Goal: Transaction & Acquisition: Purchase product/service

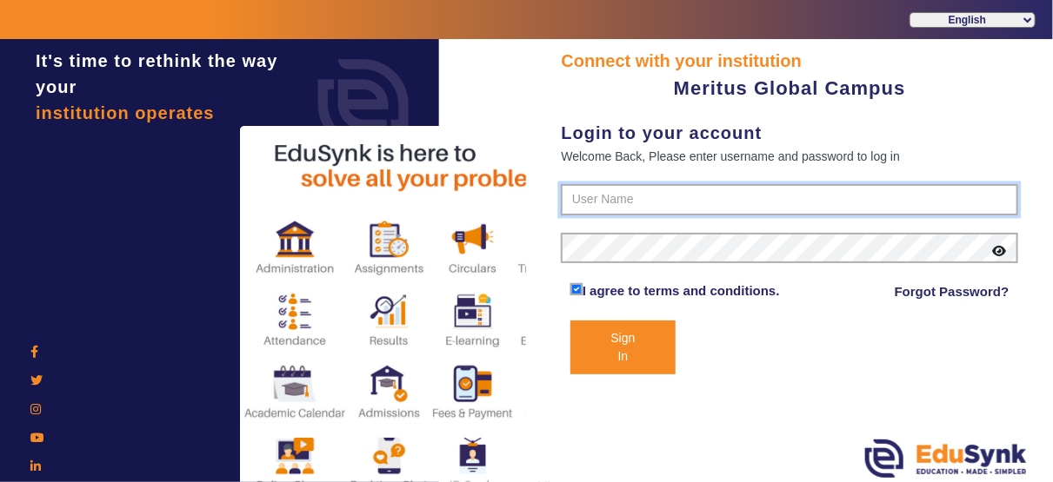
type input "8593852575"
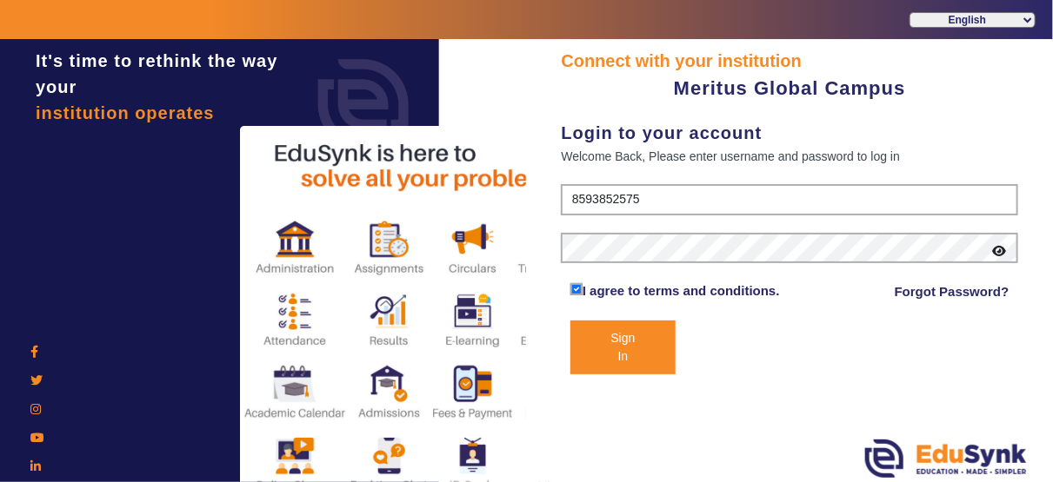
click at [615, 375] on button "Sign In" at bounding box center [622, 348] width 105 height 54
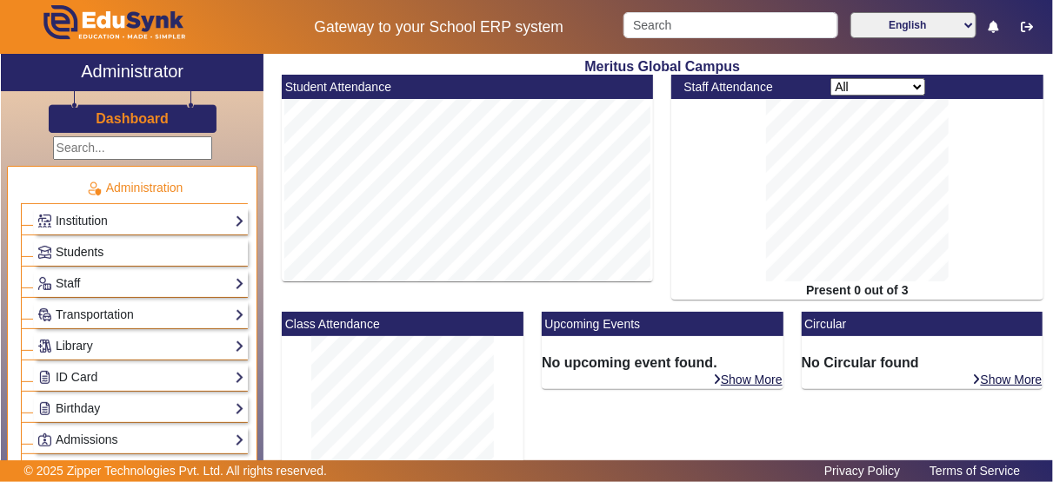
click at [174, 255] on link "Students" at bounding box center [140, 253] width 207 height 20
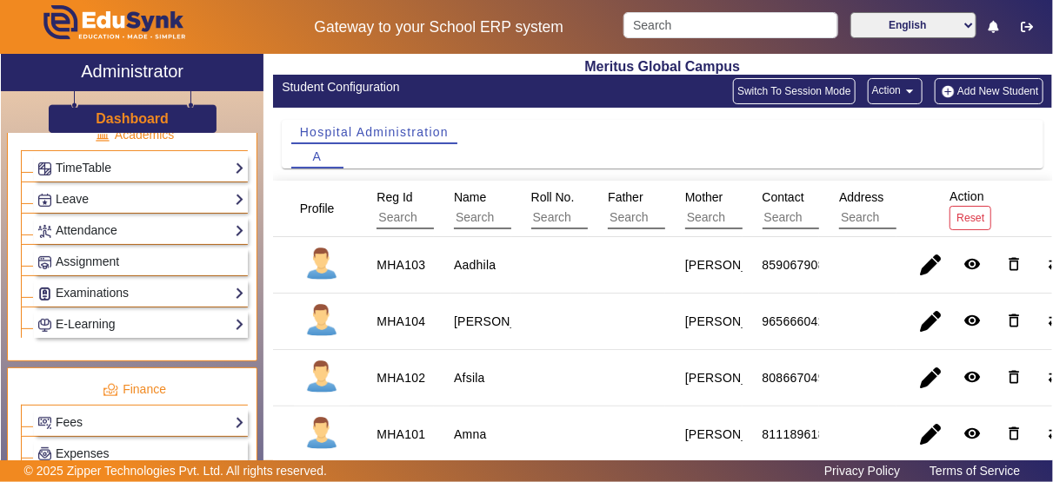
scroll to position [684, 0]
click at [200, 411] on link "Fees" at bounding box center [140, 421] width 207 height 20
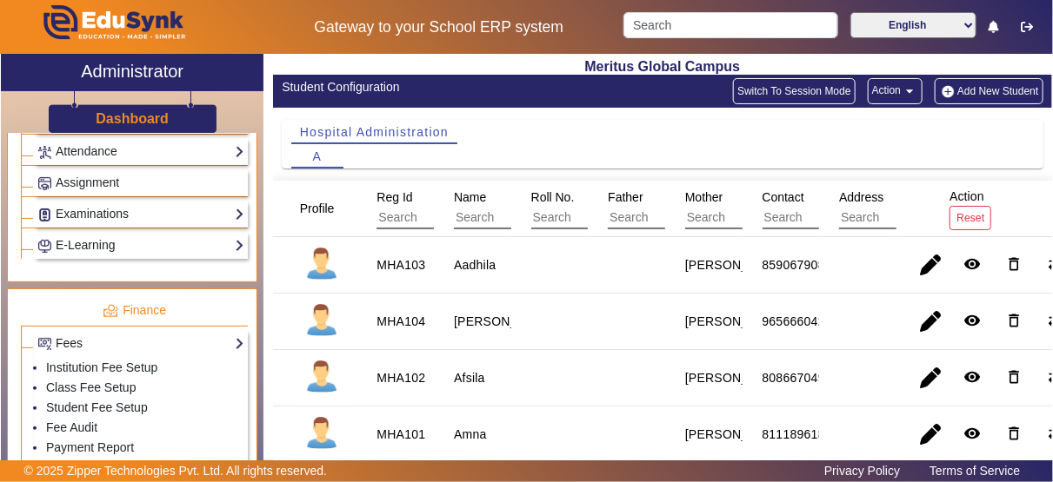
scroll to position [763, 0]
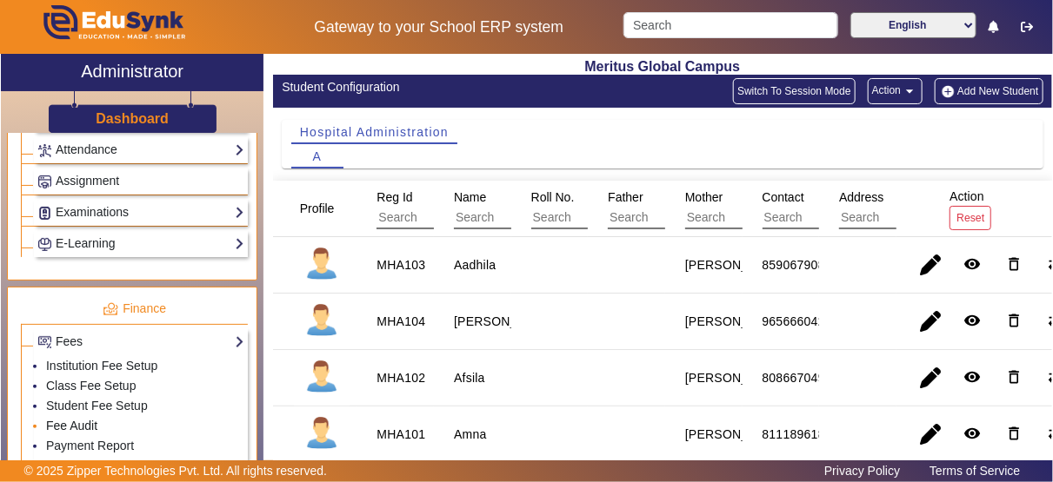
click at [83, 419] on link "Fee Audit" at bounding box center [71, 426] width 51 height 14
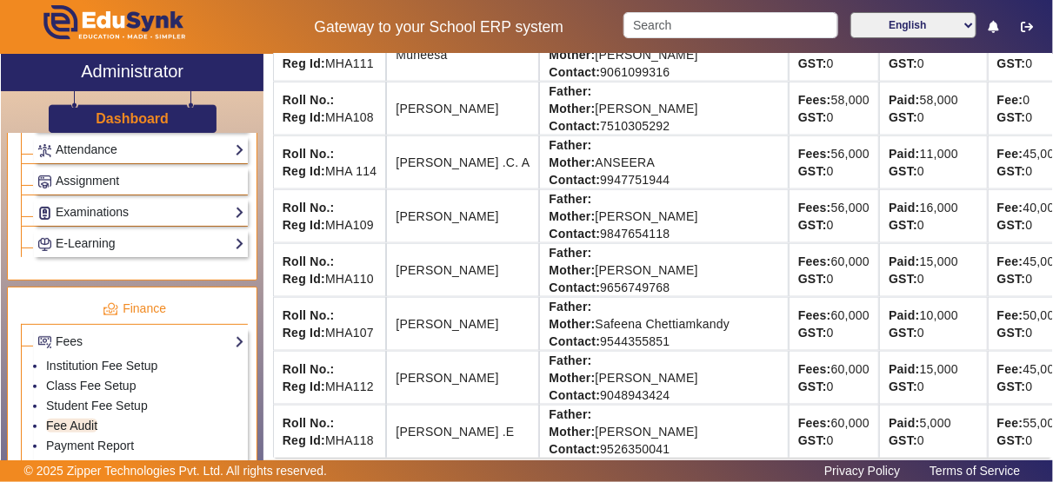
scroll to position [793, 0]
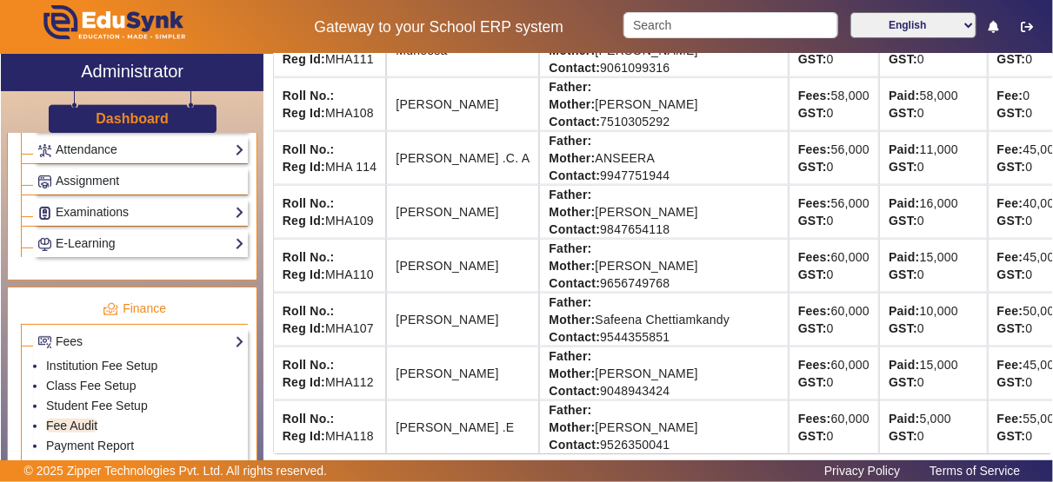
click at [798, 363] on div "Fees: 60,000 GST: 0" at bounding box center [833, 373] width 71 height 35
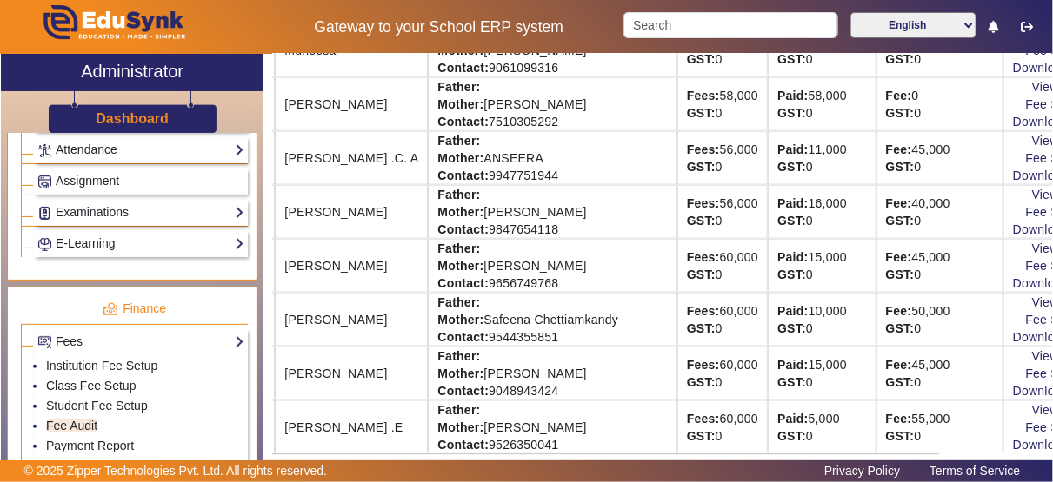
scroll to position [793, 112]
click at [1031, 349] on link "View & Pay" at bounding box center [1063, 356] width 64 height 14
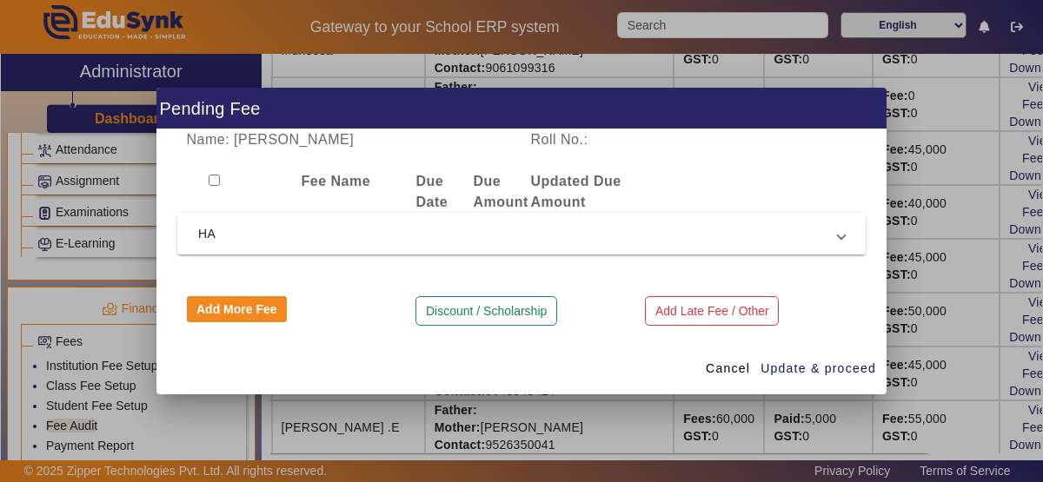
click at [851, 227] on mat-expansion-panel-header "HA" at bounding box center [521, 234] width 688 height 42
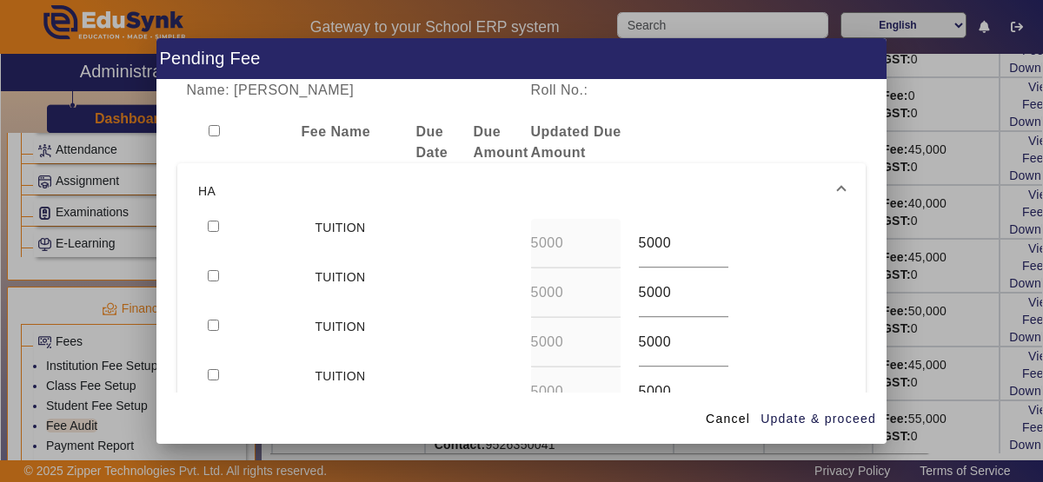
click at [209, 227] on input "checkbox" at bounding box center [213, 226] width 11 height 11
checkbox input "true"
click at [822, 422] on span "Update & proceed" at bounding box center [819, 419] width 116 height 18
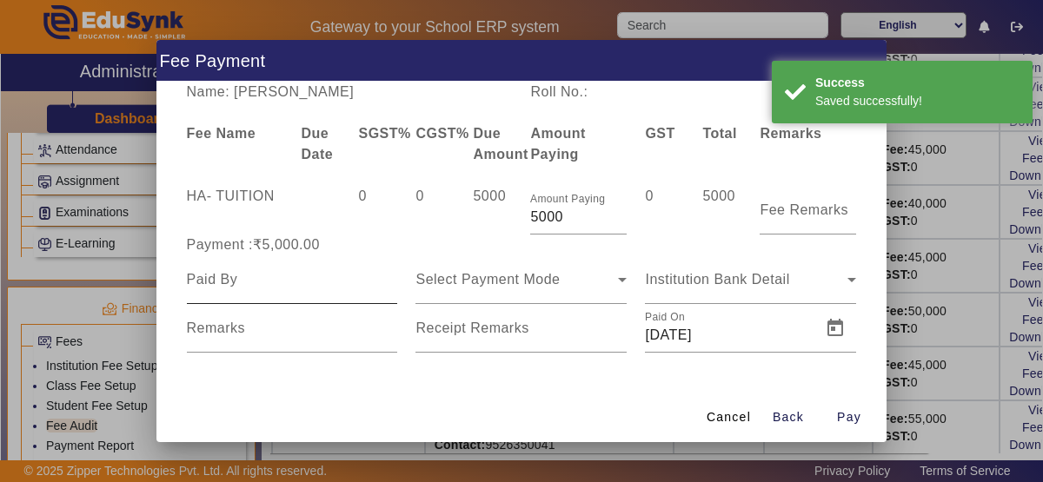
click at [276, 296] on div at bounding box center [292, 280] width 211 height 49
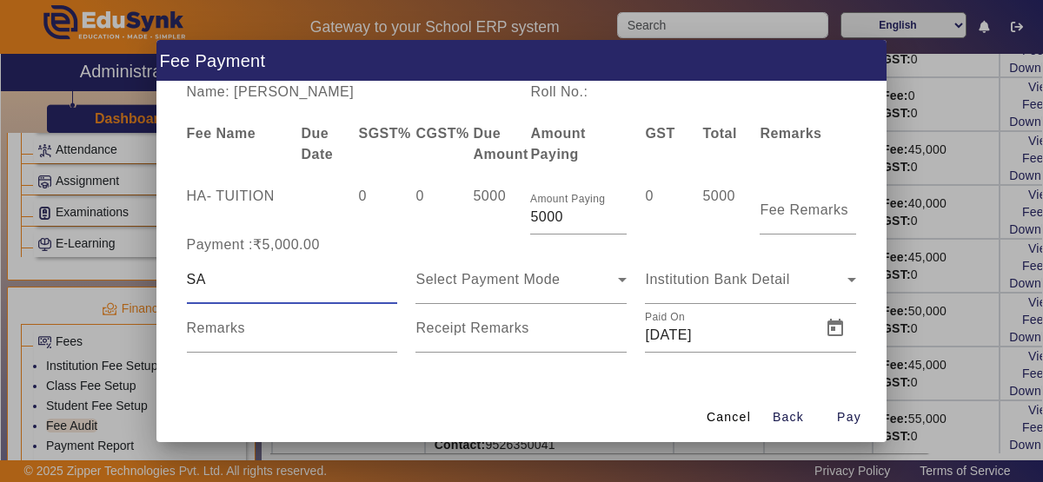
type input "[PERSON_NAME]"
click at [600, 288] on div "Select Payment Mode" at bounding box center [516, 279] width 203 height 21
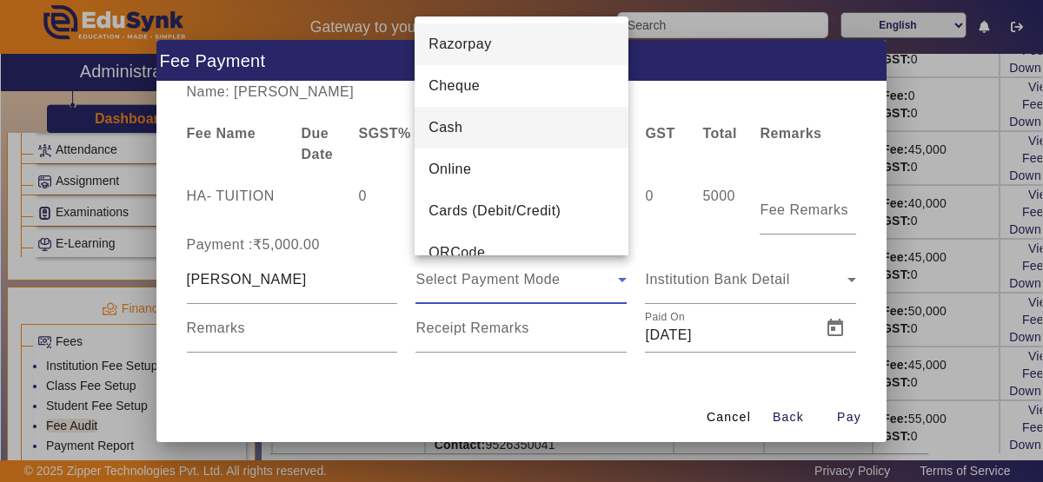
click at [491, 133] on mat-option "Cash" at bounding box center [522, 128] width 214 height 42
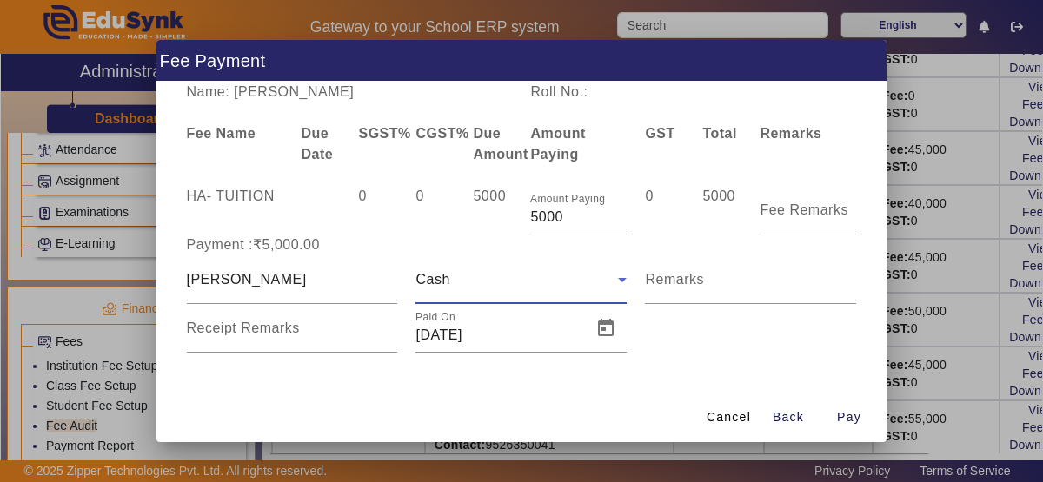
click at [579, 289] on div "Cash" at bounding box center [516, 279] width 203 height 21
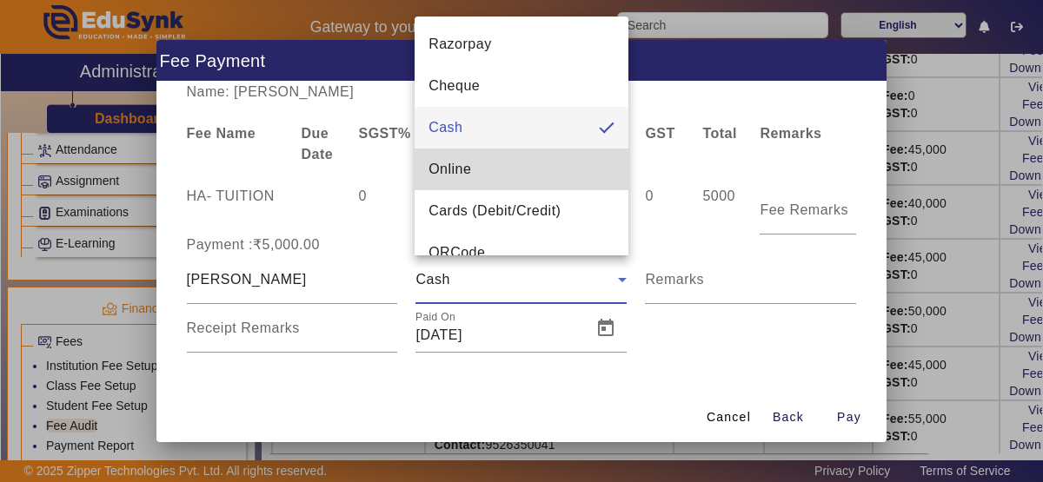
click at [562, 170] on mat-option "Online" at bounding box center [522, 170] width 214 height 42
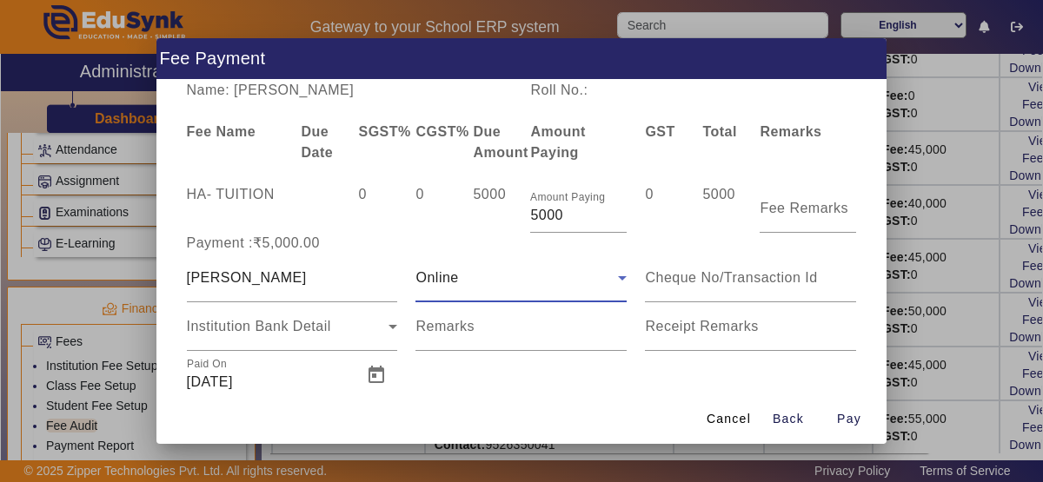
click at [589, 277] on div "Online" at bounding box center [516, 278] width 203 height 21
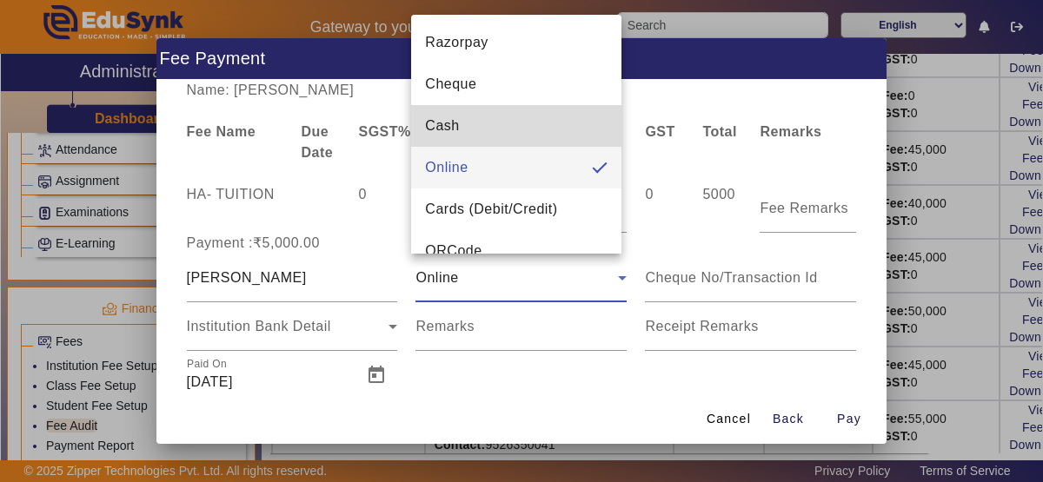
click at [580, 122] on mat-option "Cash" at bounding box center [516, 126] width 210 height 42
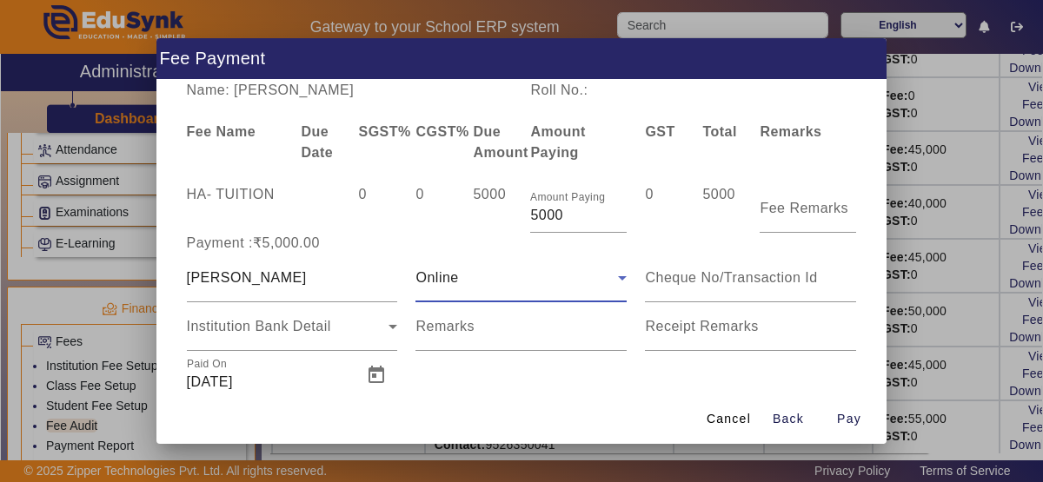
click at [580, 122] on div "Name: [PERSON_NAME] Roll No.: Fee Name Due Date SGST% CGST% Due Amount Amount P…" at bounding box center [521, 237] width 730 height 314
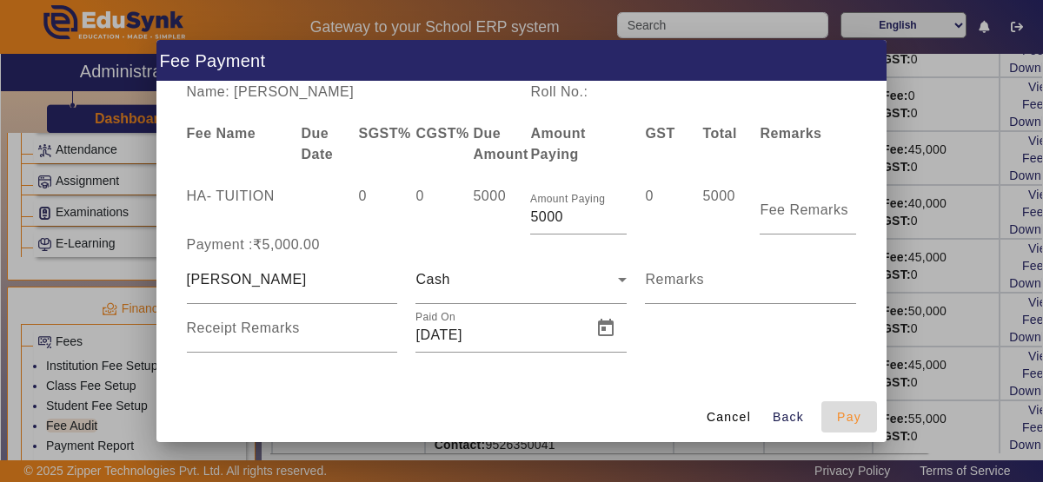
click at [841, 424] on span "Pay" at bounding box center [849, 418] width 24 height 18
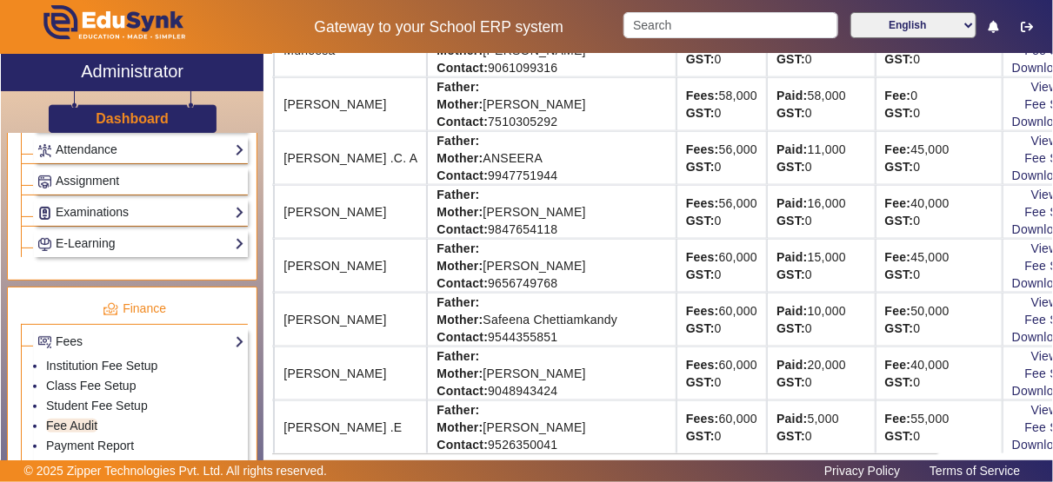
scroll to position [0, 112]
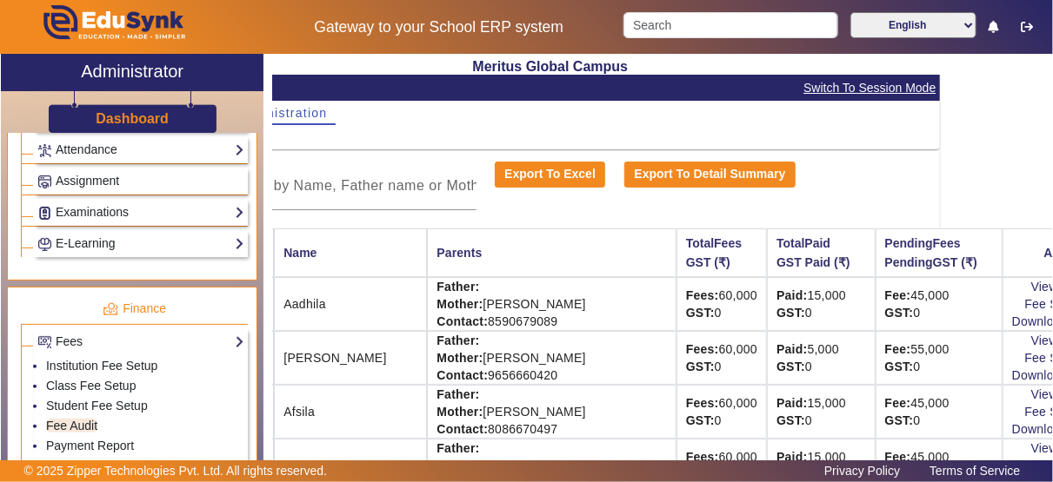
click at [1002, 454] on td "View & Pay Fee Structure Download Receipt" at bounding box center [1063, 466] width 122 height 54
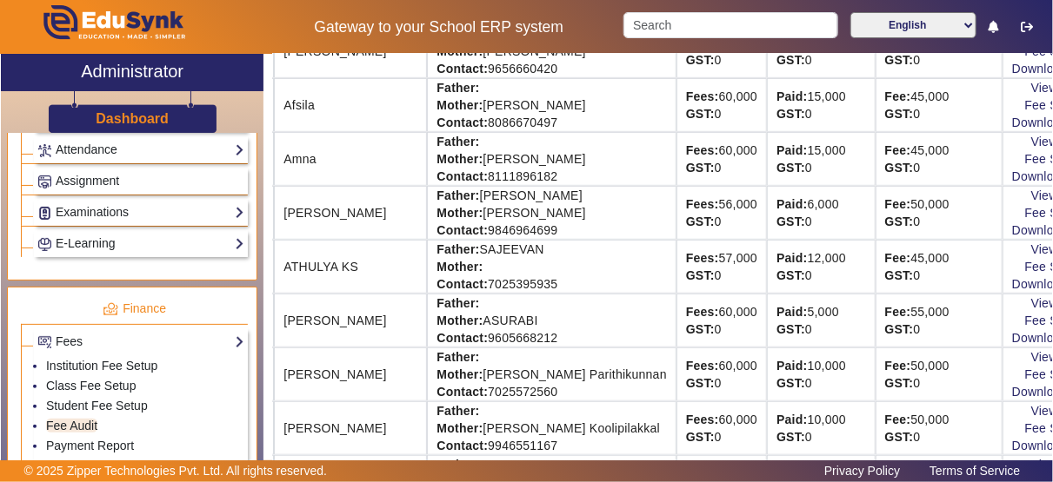
scroll to position [793, 112]
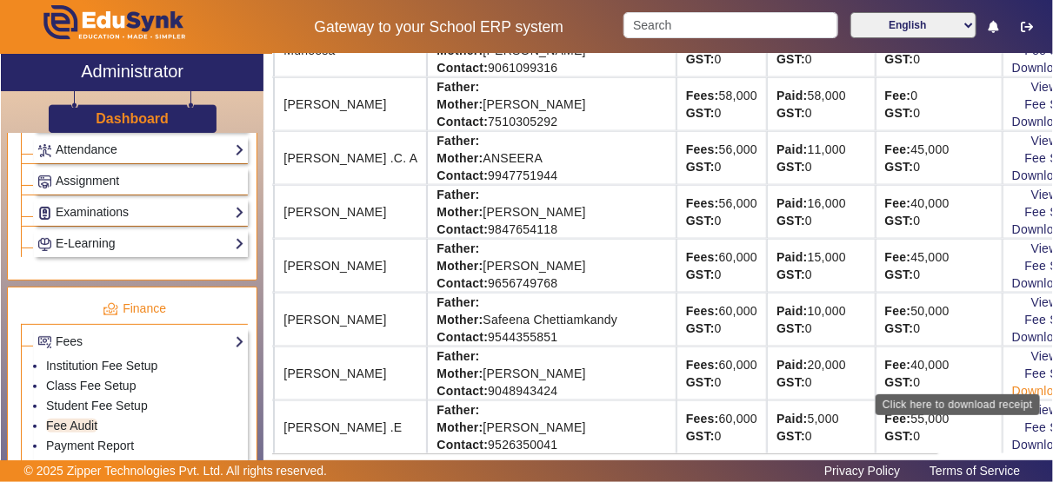
click at [1012, 384] on link "Download Receipt" at bounding box center [1063, 391] width 103 height 14
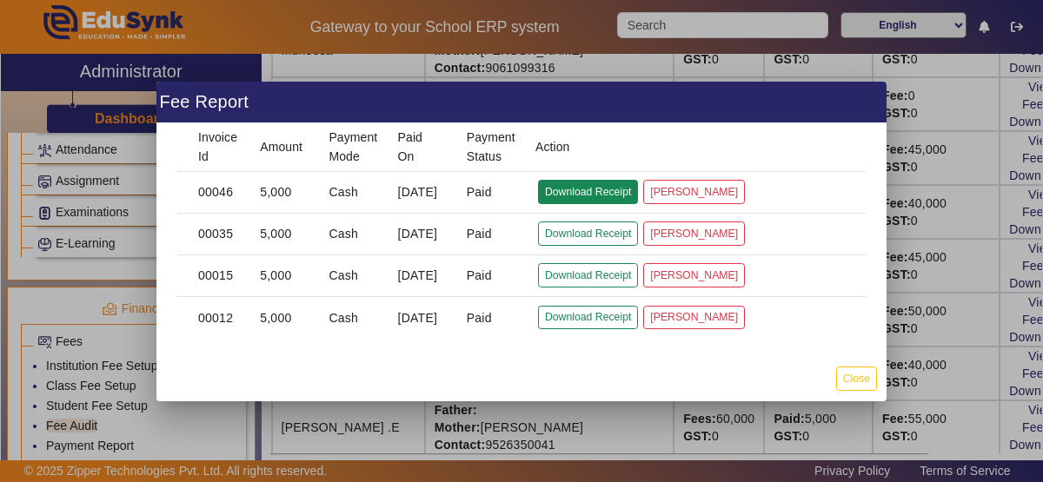
click at [573, 191] on button "Download Receipt" at bounding box center [588, 191] width 100 height 23
click at [854, 376] on button "Close" at bounding box center [856, 378] width 41 height 23
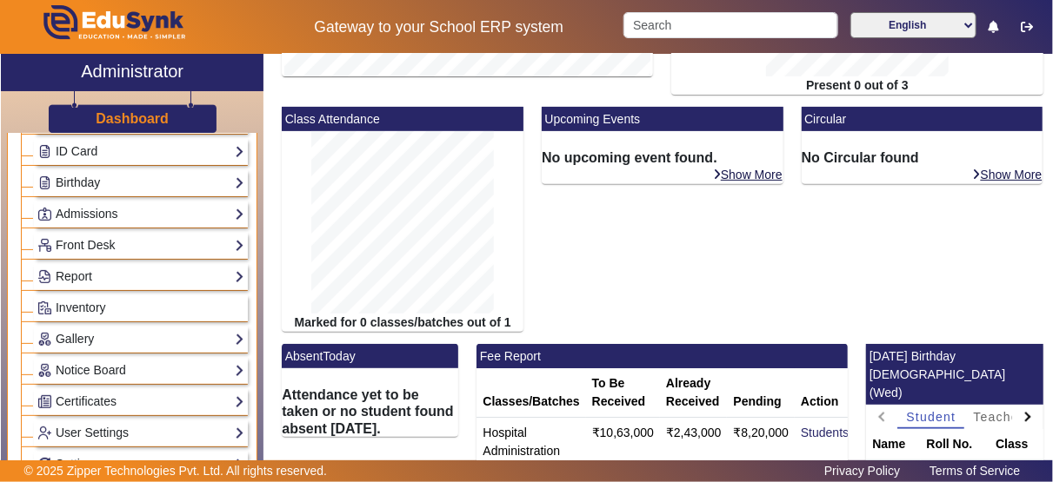
scroll to position [235, 0]
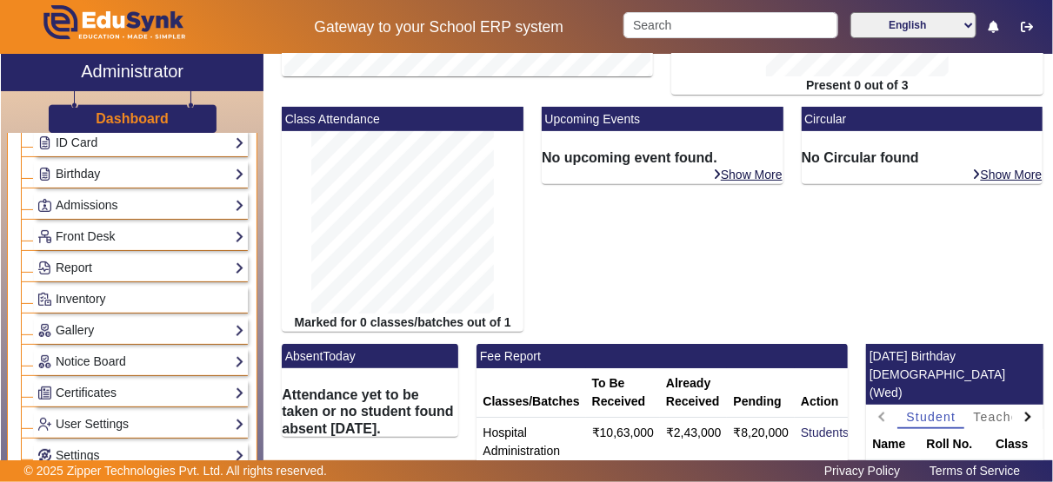
click at [273, 294] on div "Class Attendance Marked for 0 classes/batches out of 1" at bounding box center [403, 225] width 260 height 237
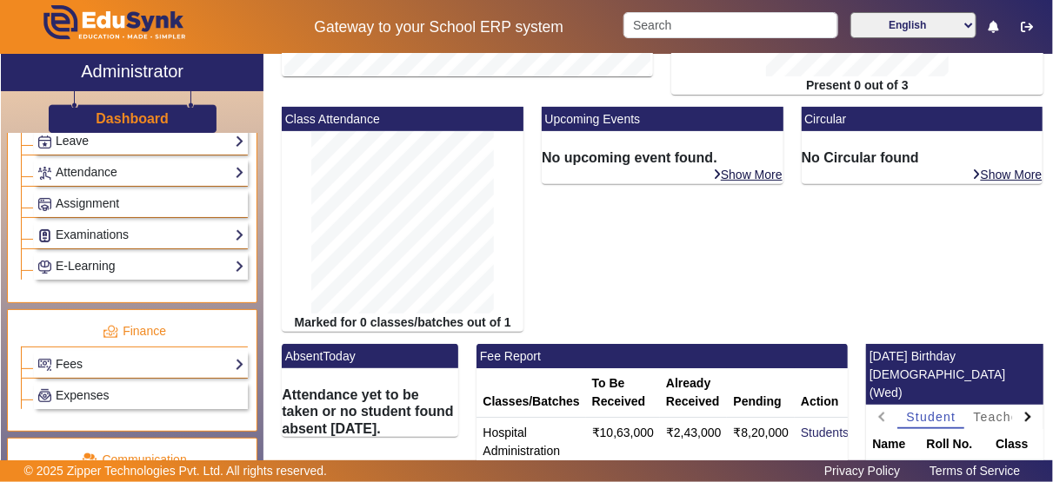
scroll to position [745, 0]
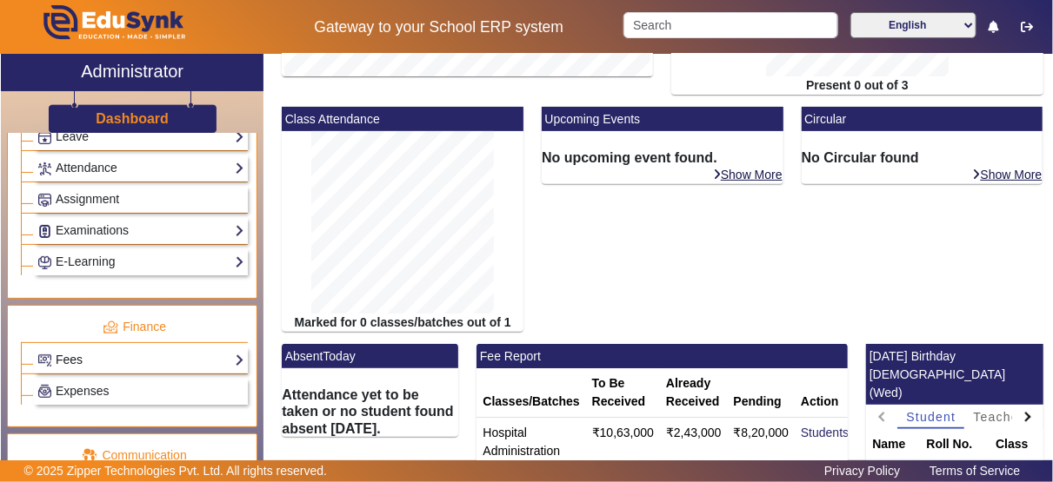
click at [144, 350] on link "Fees" at bounding box center [140, 360] width 207 height 20
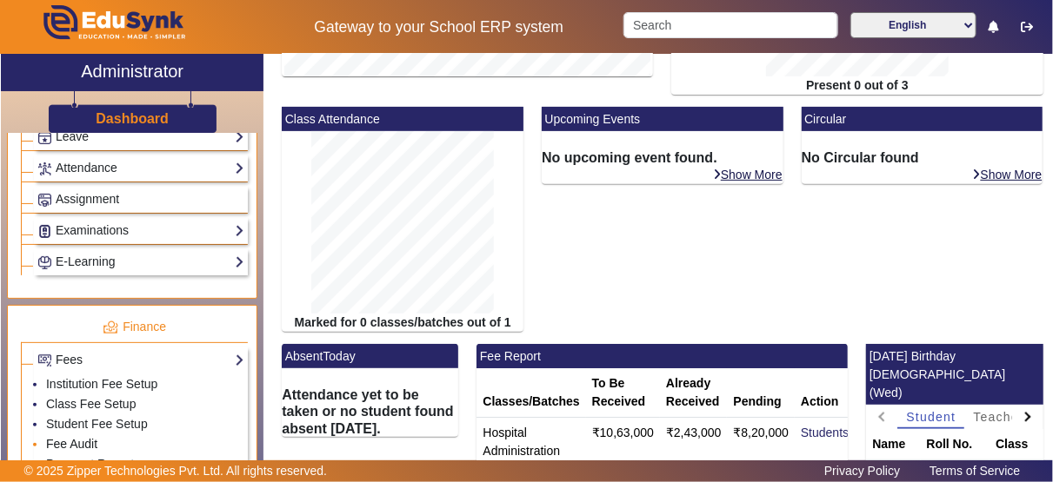
click at [78, 437] on link "Fee Audit" at bounding box center [71, 444] width 51 height 14
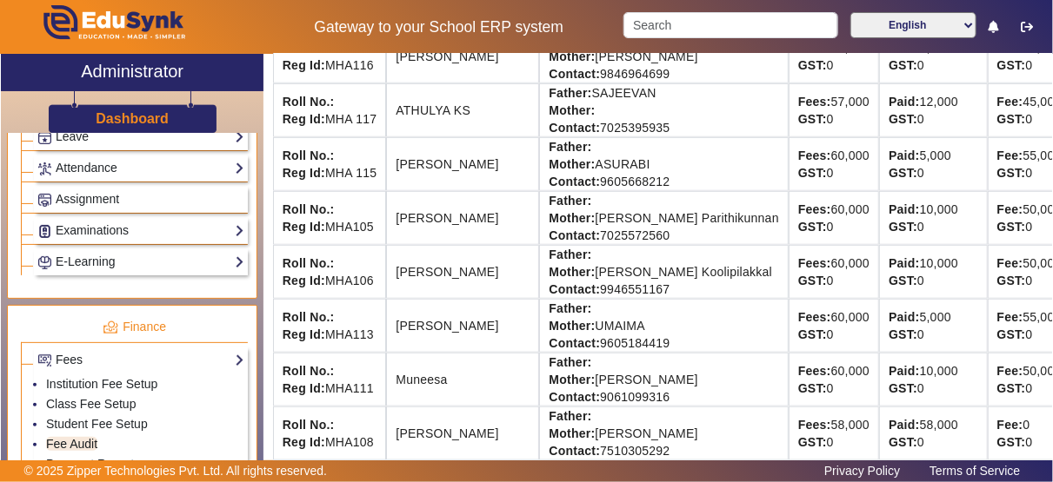
scroll to position [502, 0]
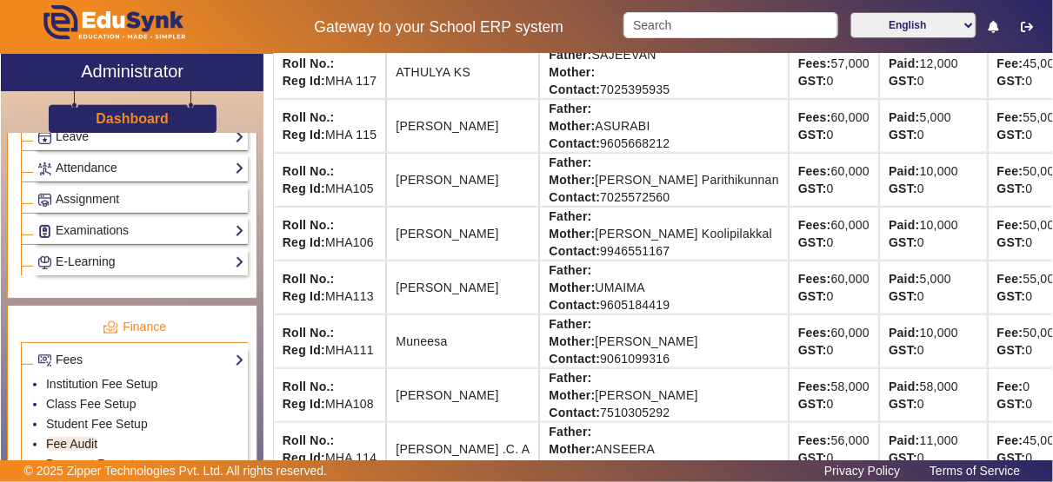
click at [997, 339] on div "Fee: 50,000 GST: 0" at bounding box center [1051, 341] width 108 height 35
click at [906, 274] on td "Paid: 5,000 GST: 0" at bounding box center [933, 288] width 108 height 54
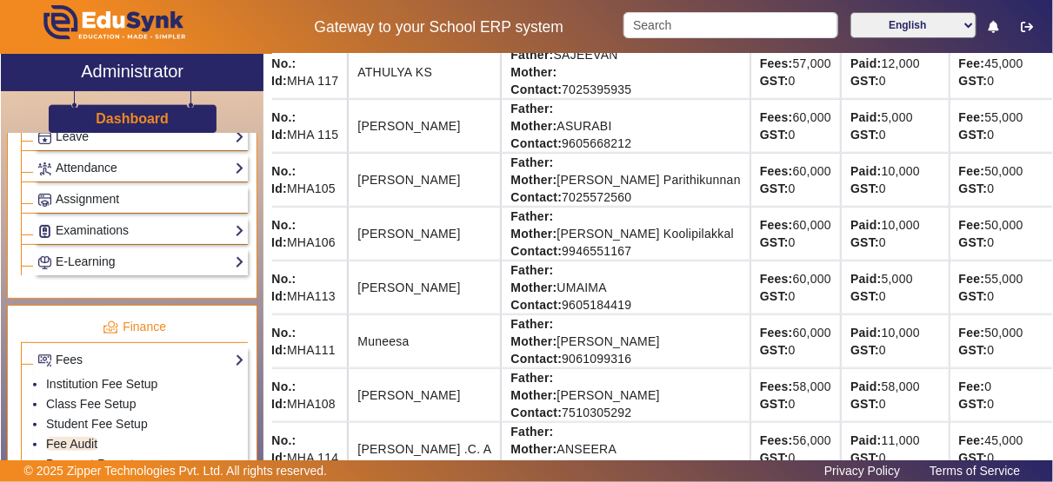
scroll to position [502, 112]
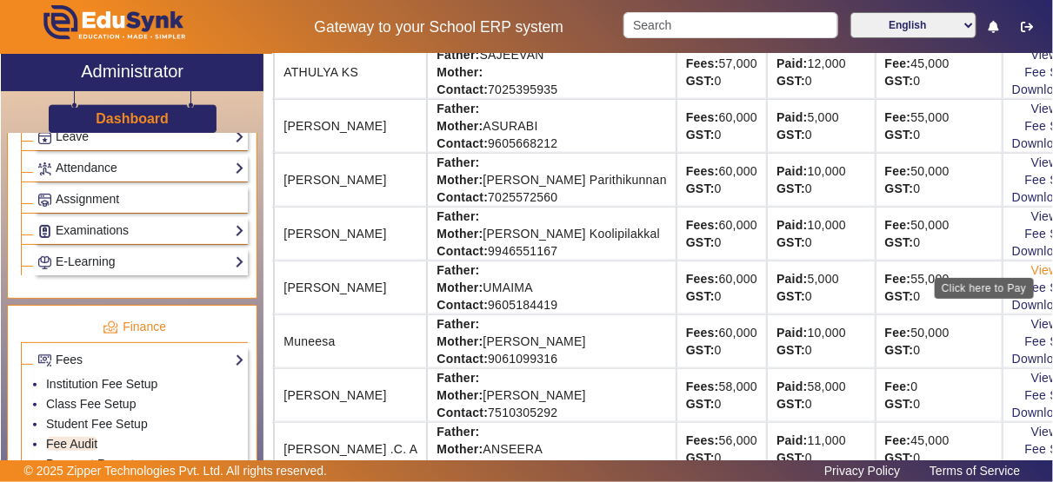
click at [1031, 263] on link "View & Pay" at bounding box center [1063, 270] width 64 height 14
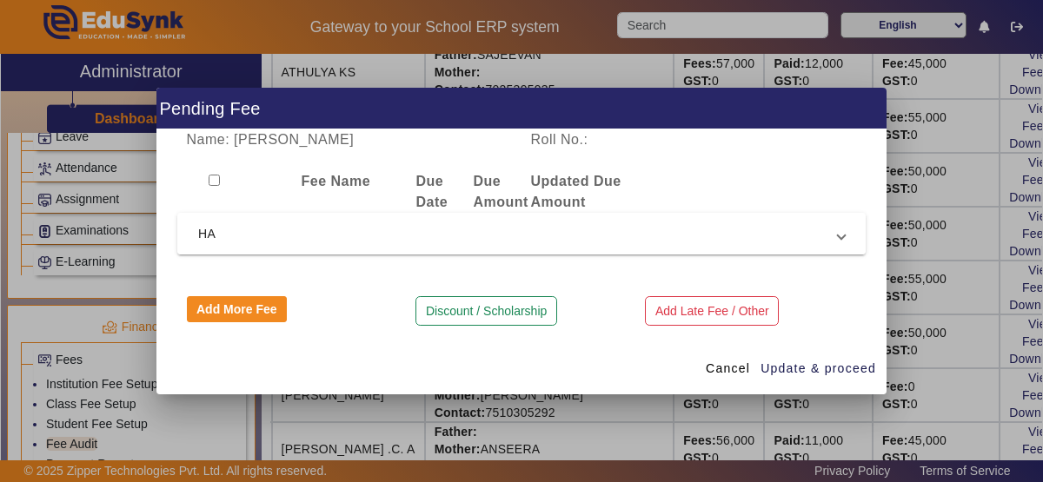
click at [811, 246] on mat-expansion-panel-header "HA" at bounding box center [521, 234] width 688 height 42
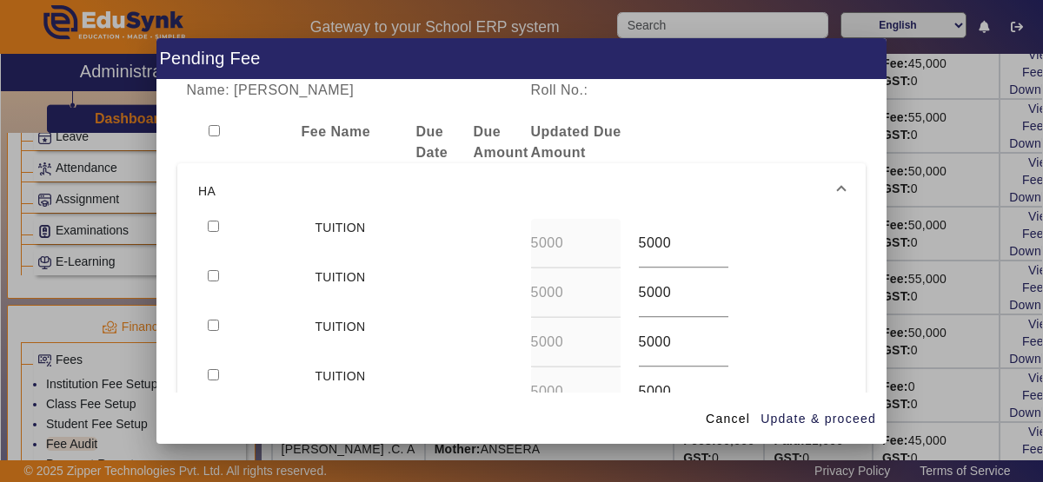
click at [208, 223] on input "checkbox" at bounding box center [213, 226] width 11 height 11
checkbox input "true"
click at [784, 429] on span "button" at bounding box center [818, 419] width 117 height 42
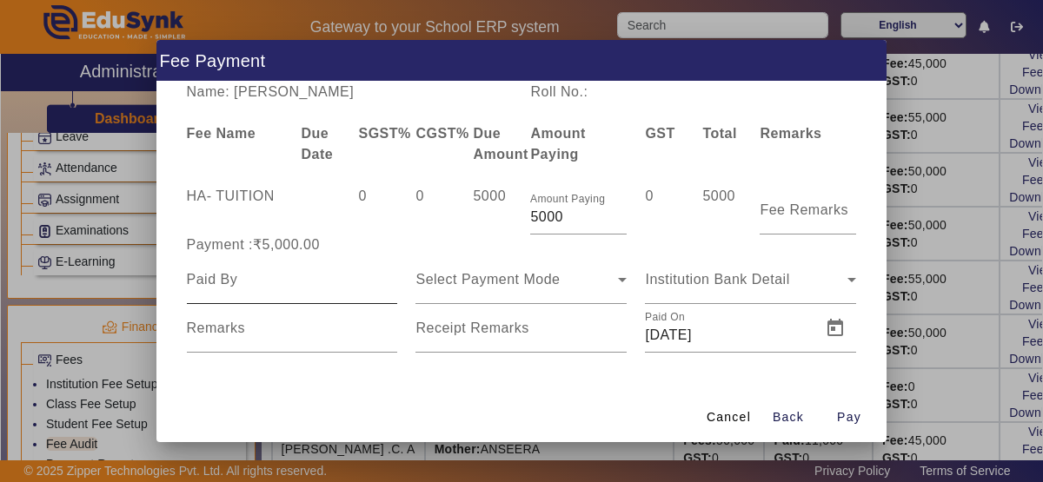
click at [296, 268] on div at bounding box center [292, 280] width 211 height 49
type input "MUFEEDHA"
click at [624, 279] on icon at bounding box center [622, 280] width 9 height 4
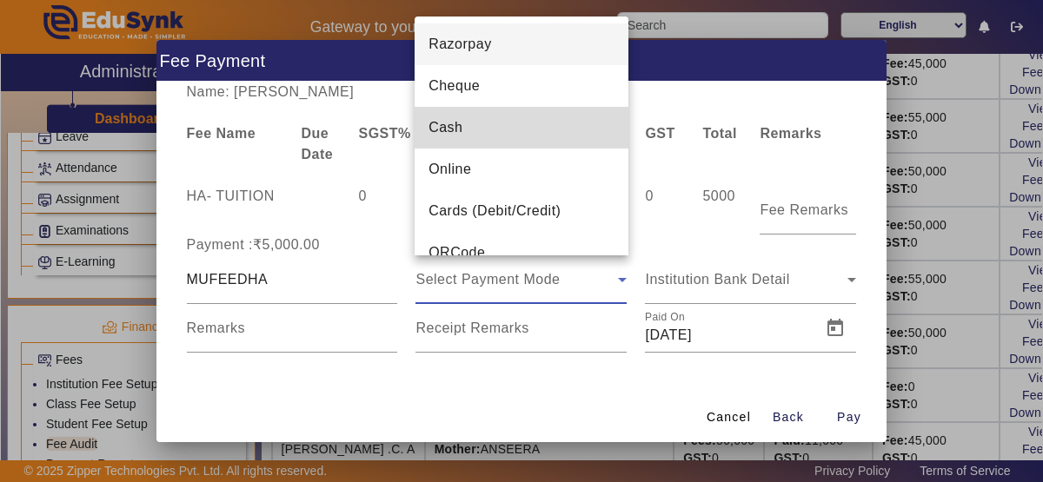
click at [561, 126] on mat-option "Cash" at bounding box center [522, 128] width 214 height 42
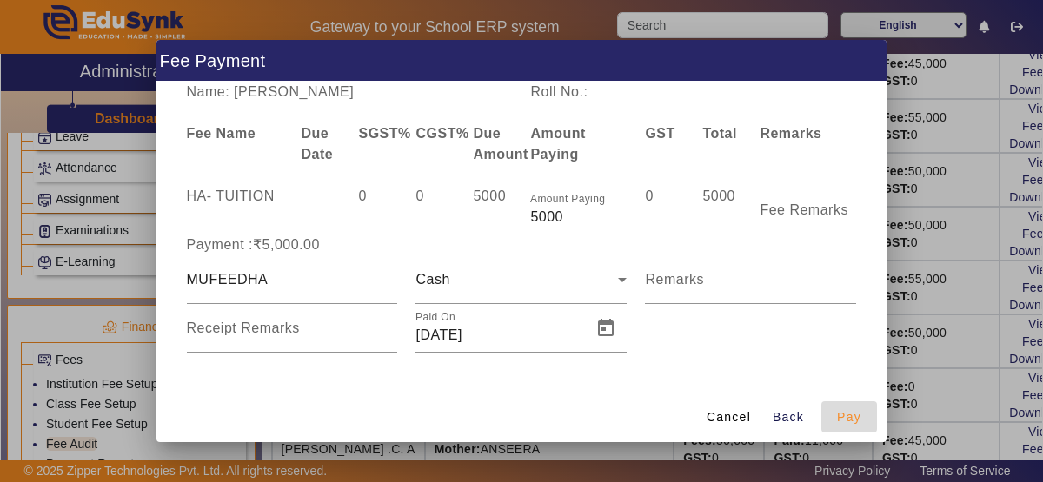
click at [846, 417] on span "Pay" at bounding box center [849, 418] width 24 height 18
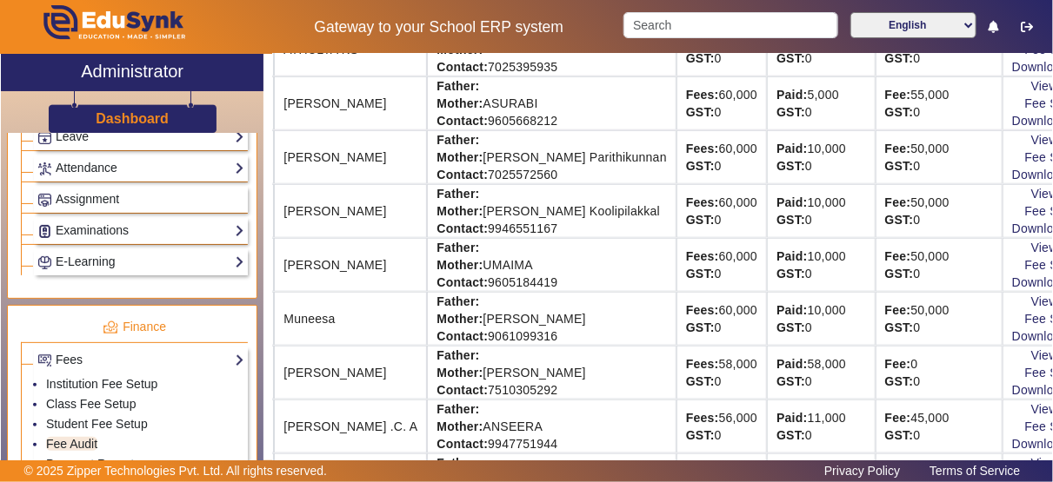
scroll to position [522, 112]
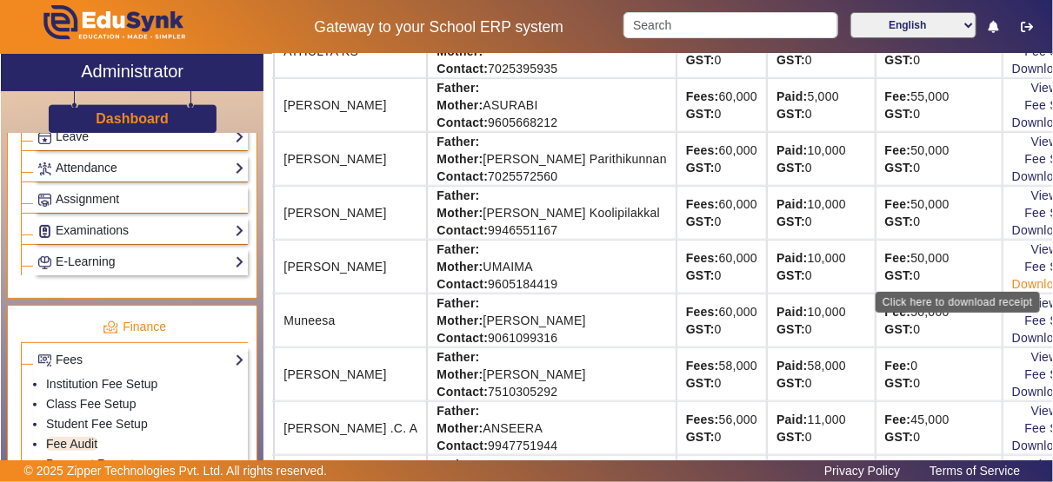
click at [1012, 277] on link "Download Receipt" at bounding box center [1063, 284] width 103 height 14
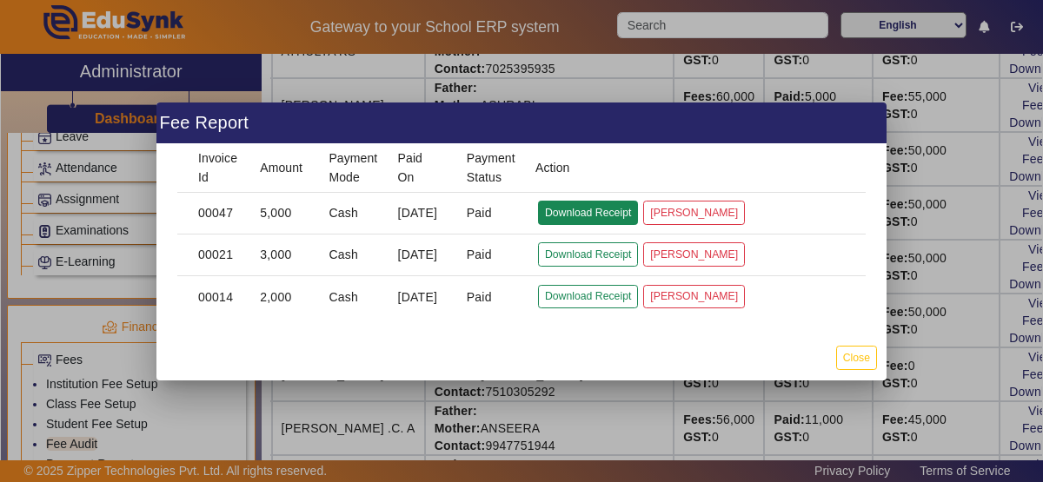
click at [615, 213] on button "Download Receipt" at bounding box center [588, 212] width 100 height 23
click at [858, 351] on button "Close" at bounding box center [856, 357] width 41 height 23
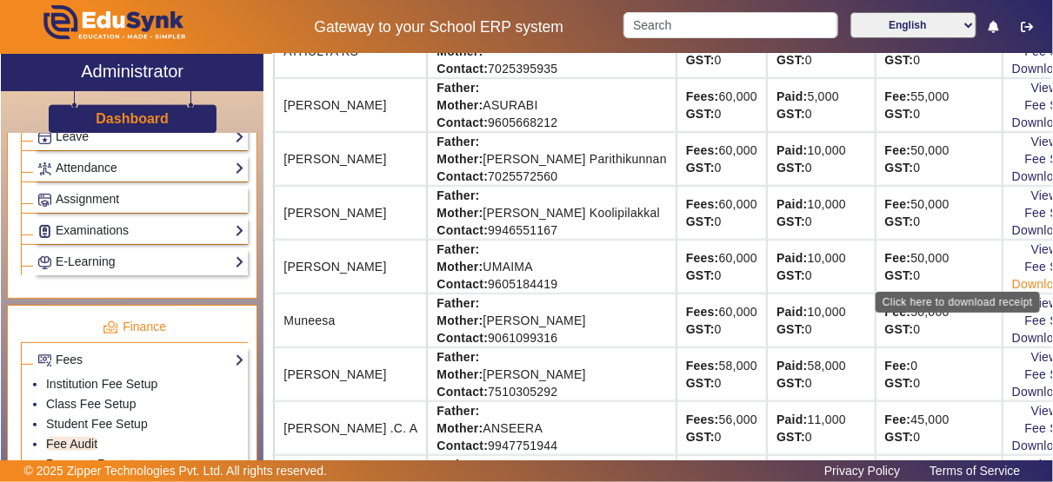
click at [1012, 277] on link "Download Receipt" at bounding box center [1063, 284] width 103 height 14
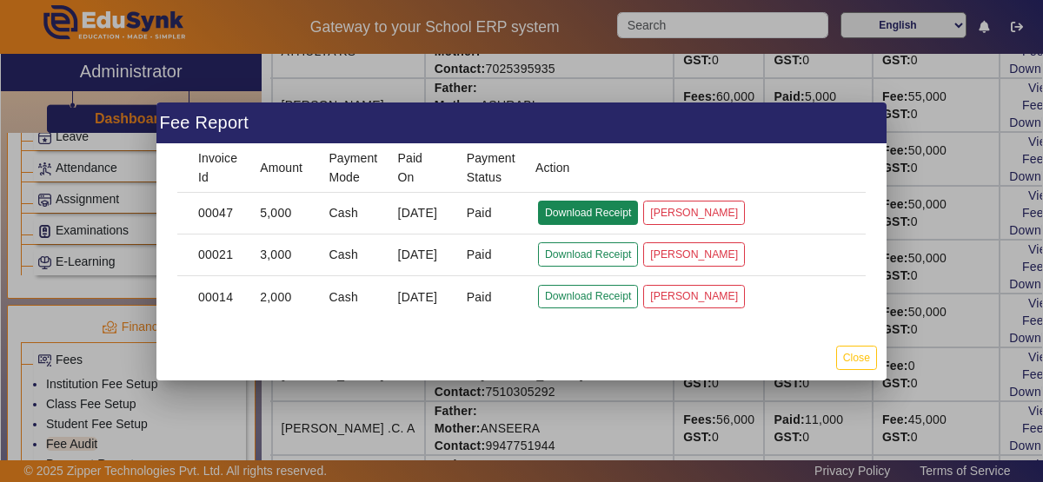
click at [608, 221] on button "Download Receipt" at bounding box center [588, 212] width 100 height 23
click at [867, 357] on button "Close" at bounding box center [856, 357] width 41 height 23
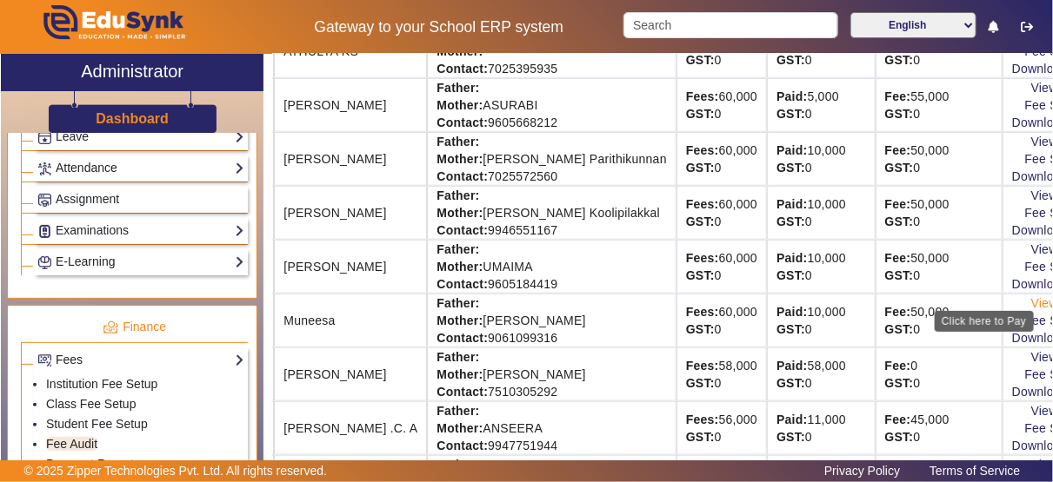
click at [1031, 296] on link "View & Pay" at bounding box center [1063, 303] width 64 height 14
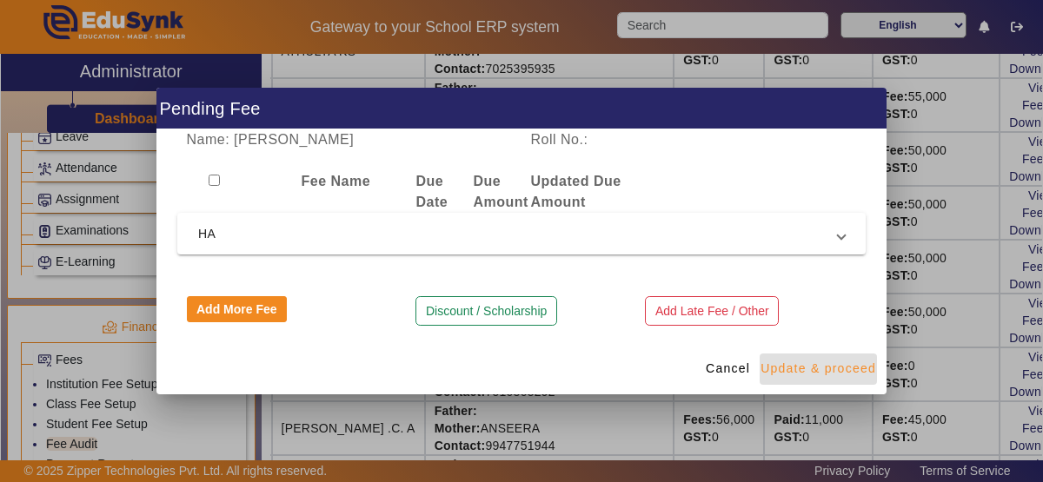
click at [827, 375] on span "Update & proceed" at bounding box center [819, 369] width 116 height 18
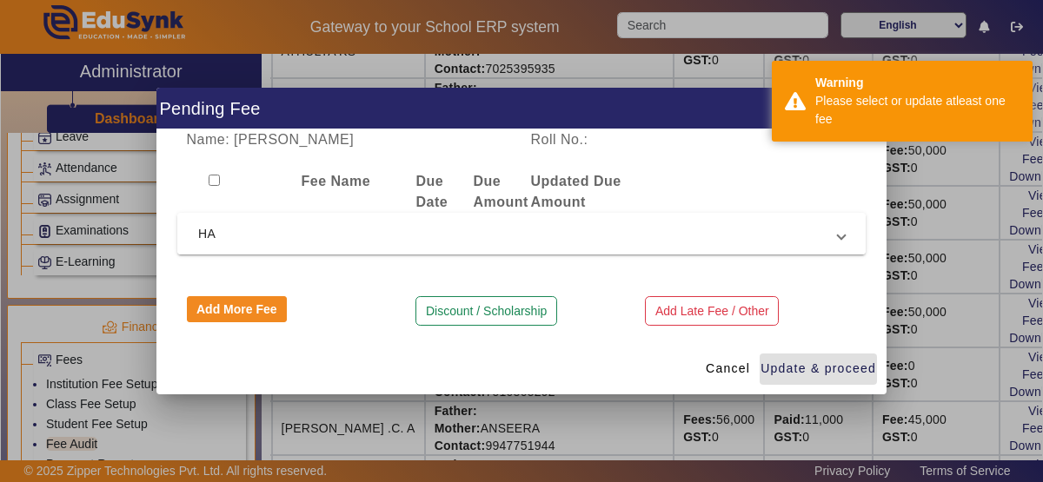
click at [837, 233] on span "HA" at bounding box center [518, 233] width 640 height 21
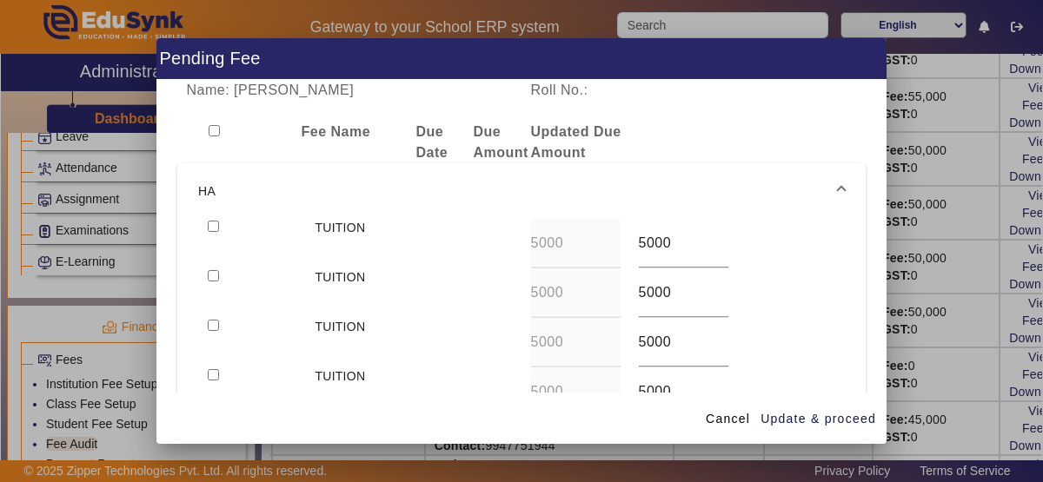
click at [211, 223] on input "checkbox" at bounding box center [213, 226] width 11 height 11
checkbox input "true"
click at [787, 424] on span "Update & proceed" at bounding box center [819, 419] width 116 height 18
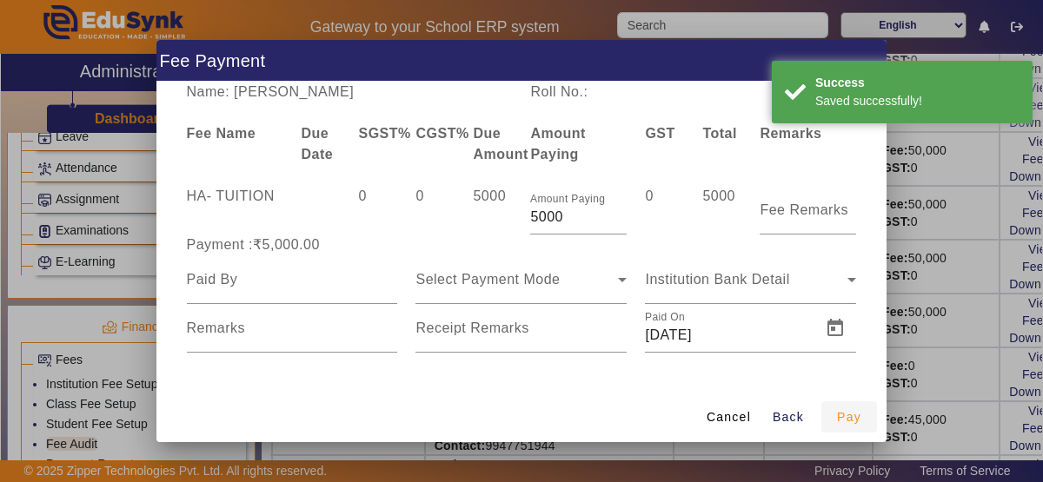
click at [851, 429] on span "button" at bounding box center [849, 417] width 56 height 42
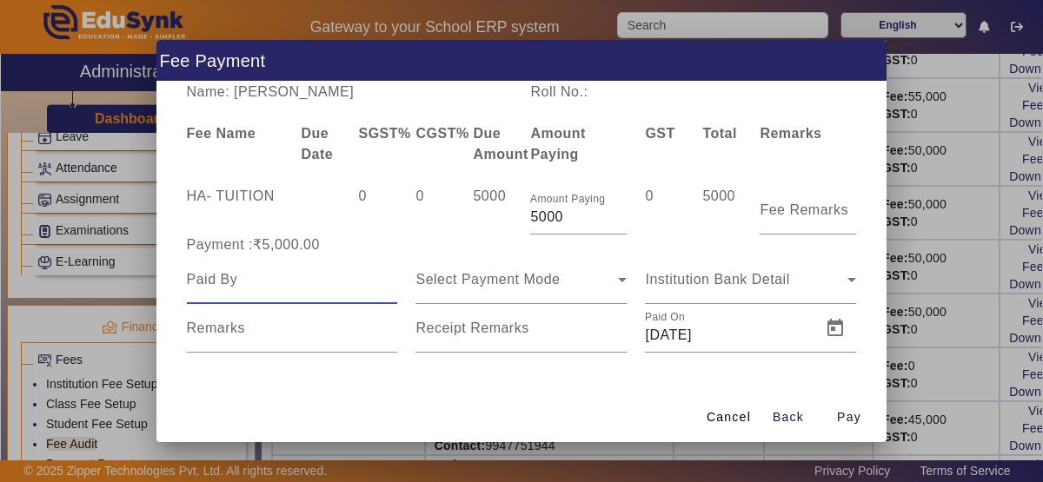
click at [322, 288] on input at bounding box center [292, 279] width 211 height 21
type input "MUNEESA"
click at [624, 277] on icon at bounding box center [622, 279] width 21 height 21
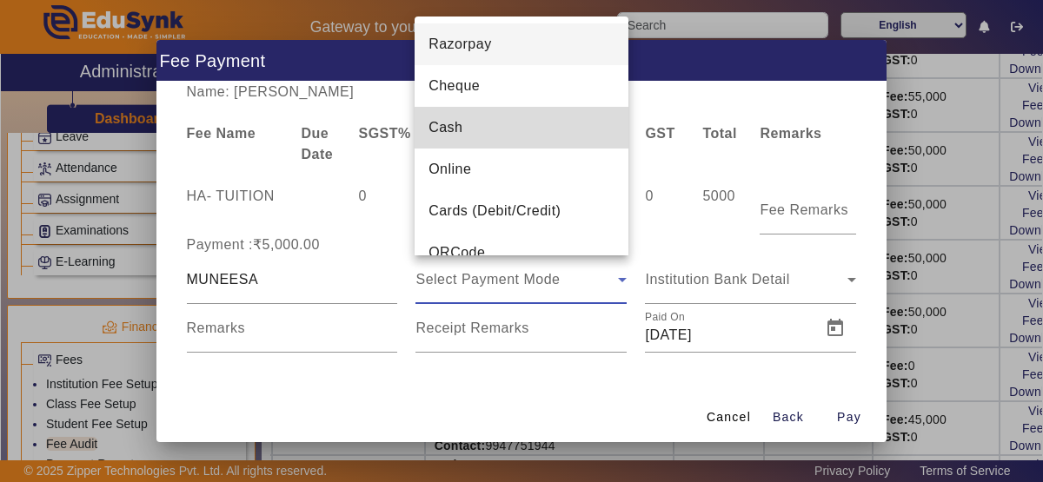
click at [557, 139] on mat-option "Cash" at bounding box center [522, 128] width 214 height 42
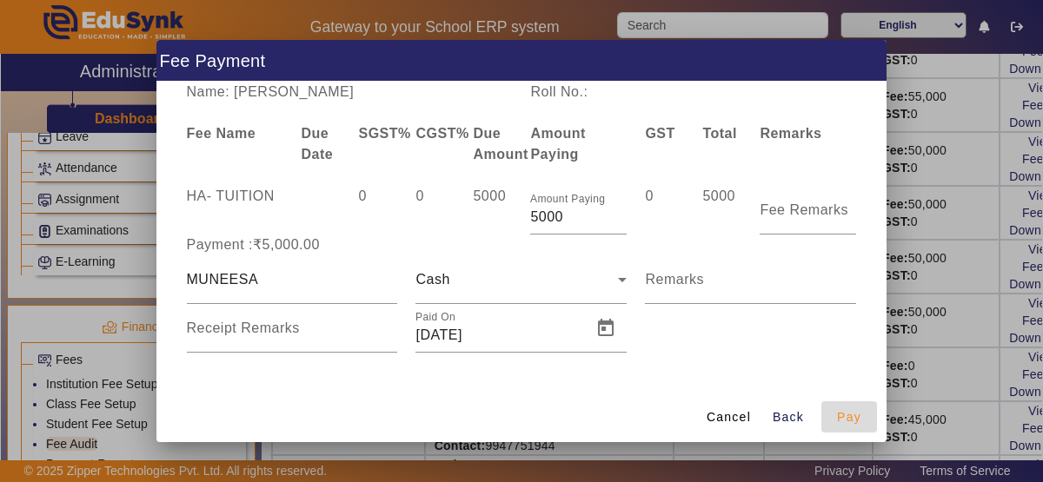
click at [853, 418] on span "Pay" at bounding box center [849, 418] width 24 height 18
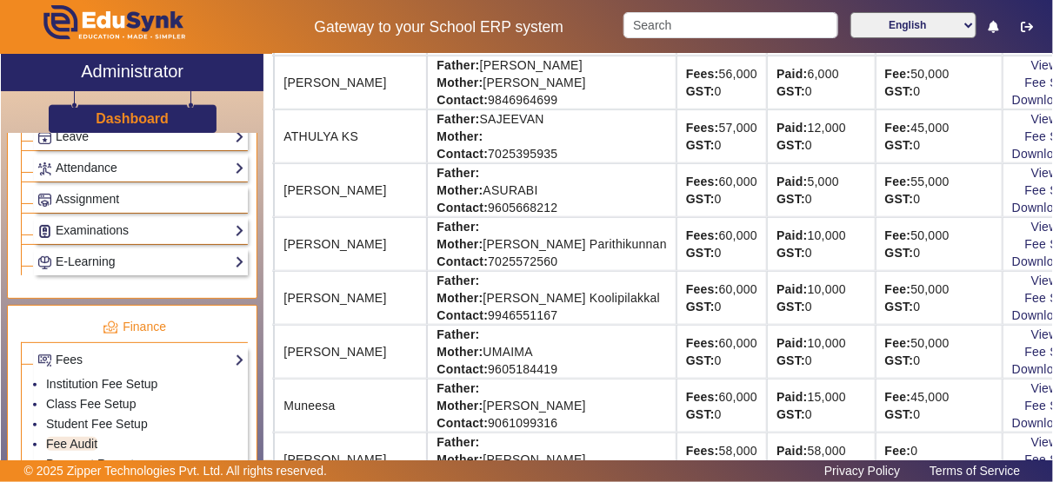
scroll to position [475, 112]
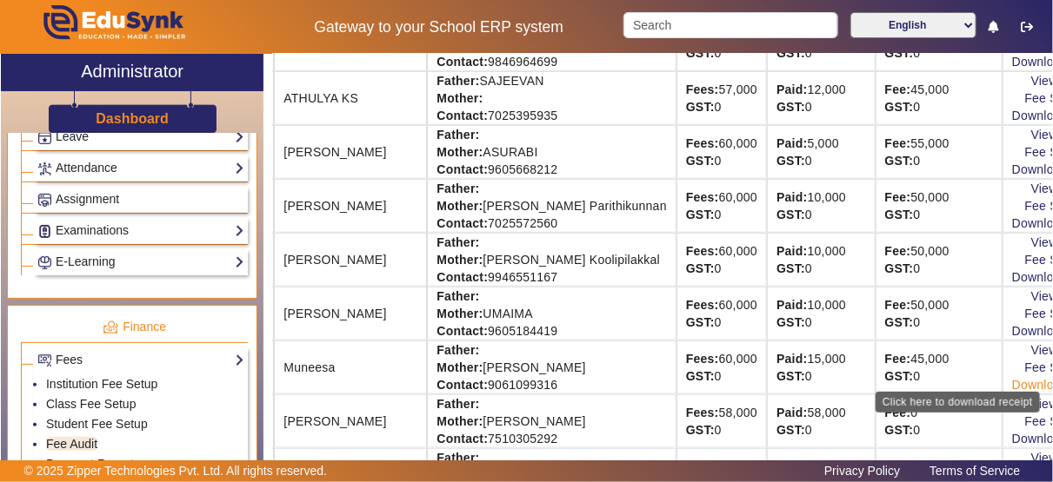
click at [1012, 378] on link "Download Receipt" at bounding box center [1063, 385] width 103 height 14
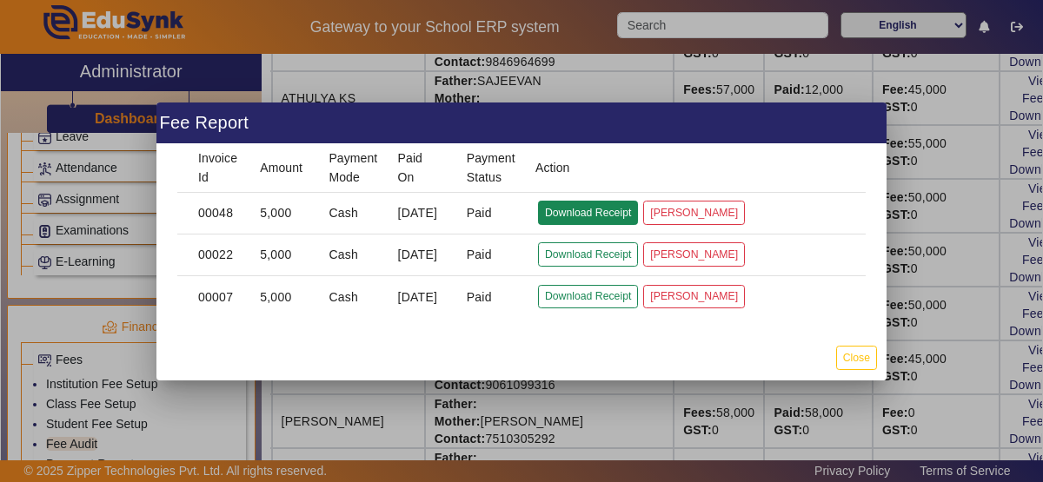
click at [565, 206] on button "Download Receipt" at bounding box center [588, 212] width 100 height 23
click at [571, 215] on button "Download Receipt" at bounding box center [588, 212] width 100 height 23
click at [855, 356] on button "Close" at bounding box center [856, 357] width 41 height 23
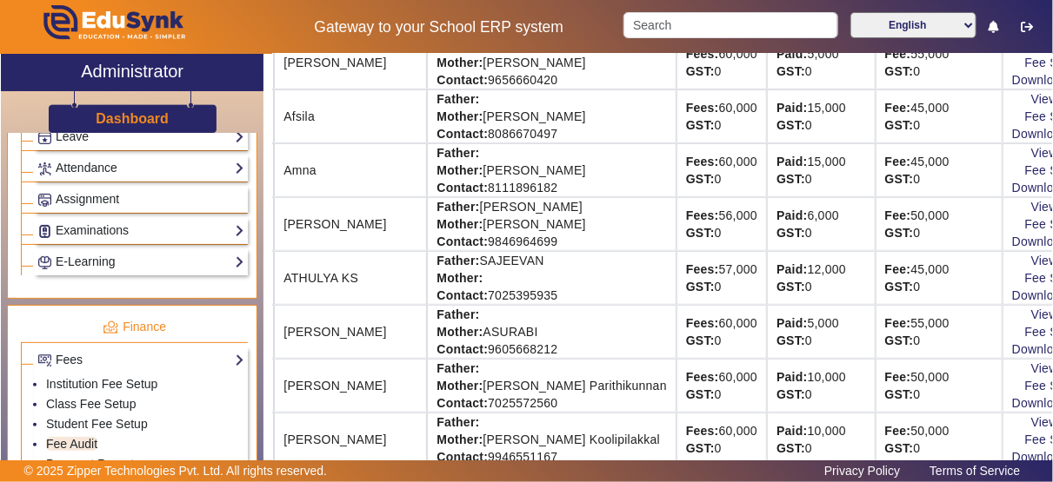
scroll to position [290, 112]
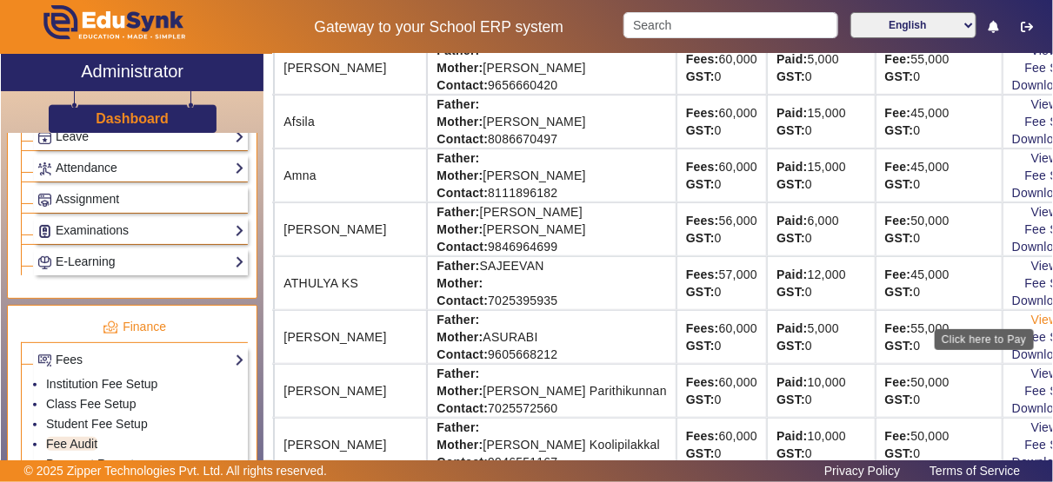
click at [1031, 318] on link "View & Pay" at bounding box center [1063, 320] width 64 height 14
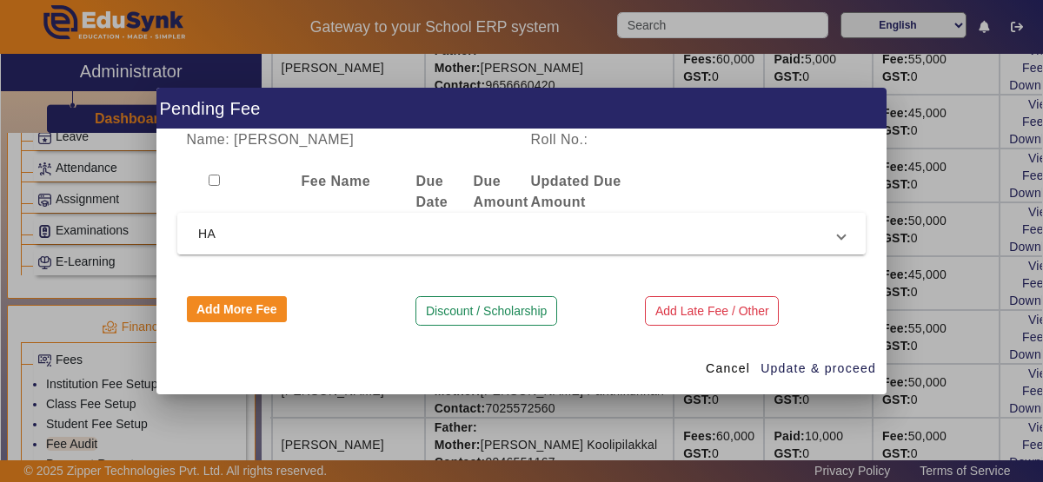
click at [853, 235] on mat-expansion-panel-header "HA" at bounding box center [521, 234] width 688 height 42
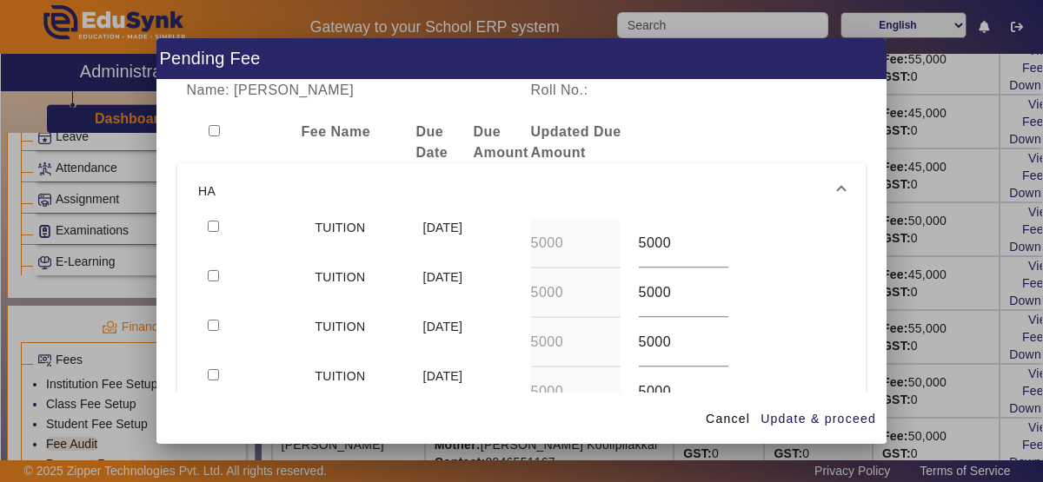
click at [209, 228] on input "checkbox" at bounding box center [213, 226] width 11 height 11
checkbox input "true"
click at [828, 422] on span "Update & proceed" at bounding box center [819, 419] width 116 height 18
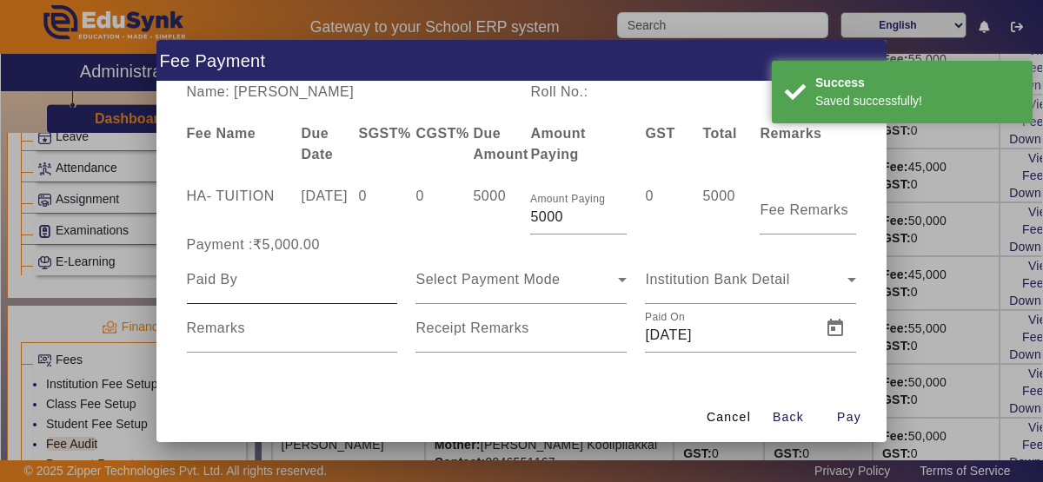
click at [341, 293] on div at bounding box center [292, 280] width 211 height 49
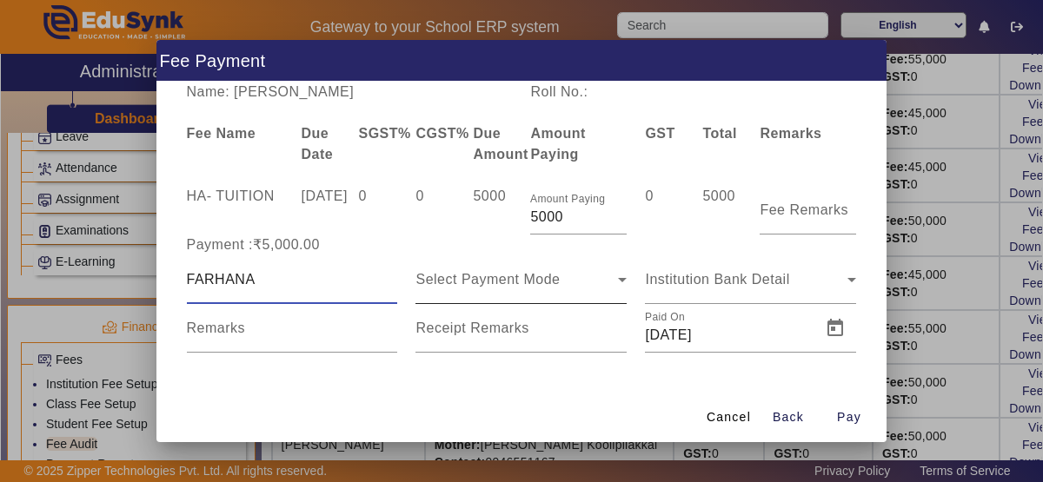
type input "FARHANA"
click at [621, 281] on icon at bounding box center [622, 279] width 21 height 21
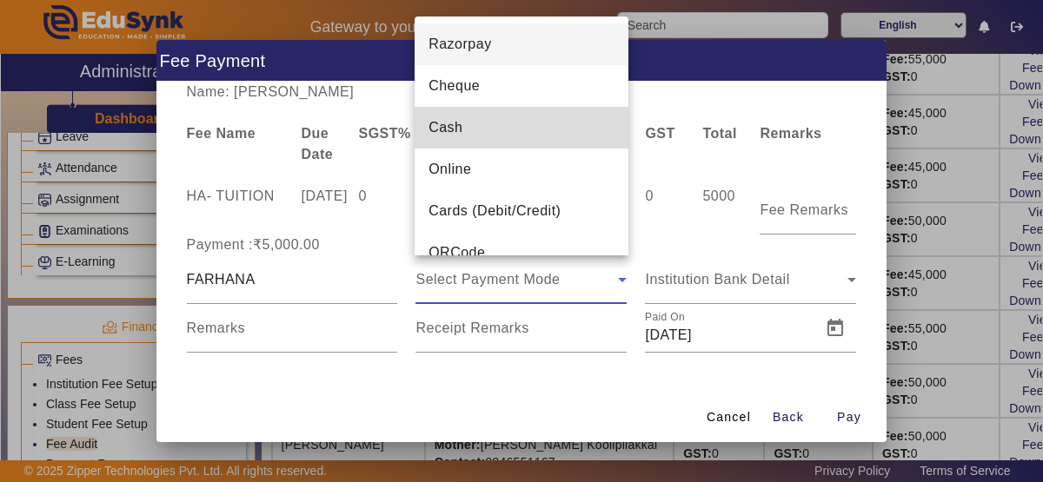
click at [522, 136] on mat-option "Cash" at bounding box center [522, 128] width 214 height 42
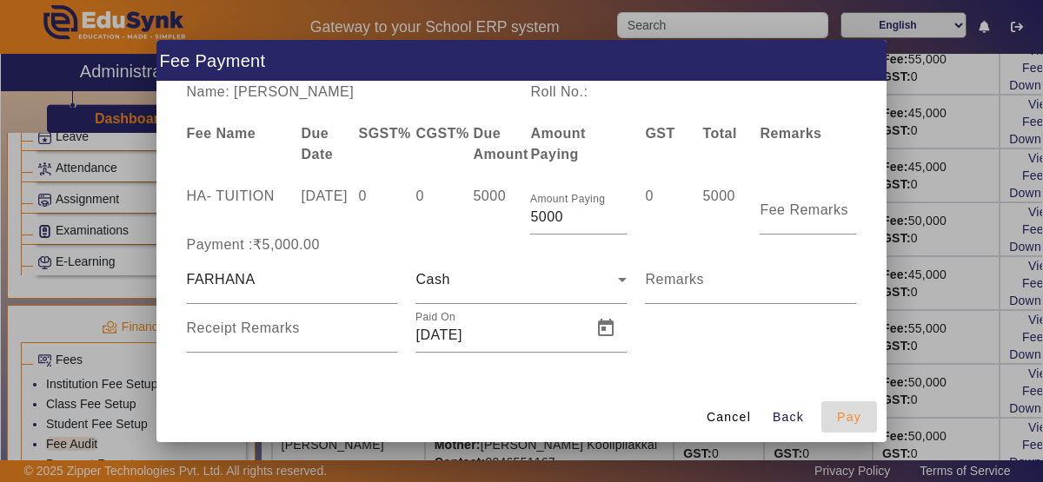
click at [864, 425] on span "button" at bounding box center [849, 417] width 56 height 42
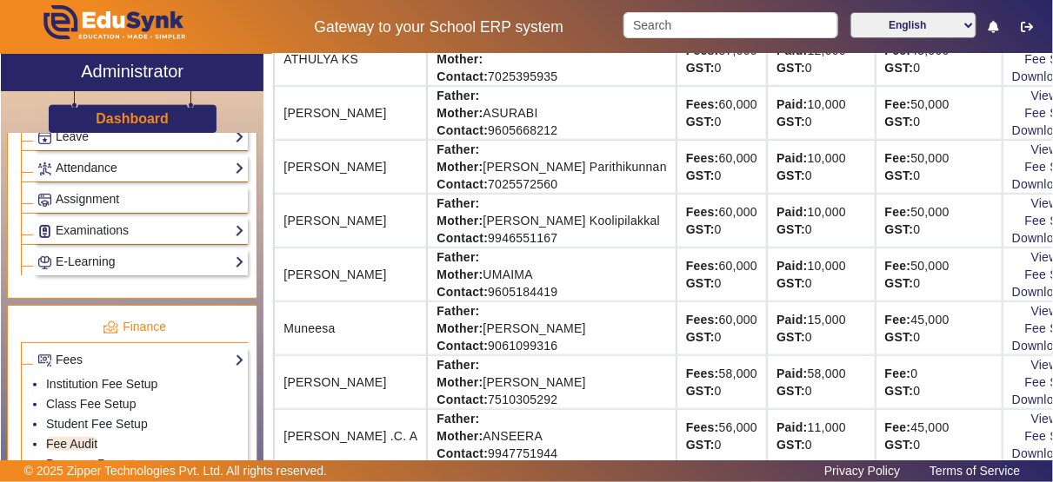
scroll to position [329, 112]
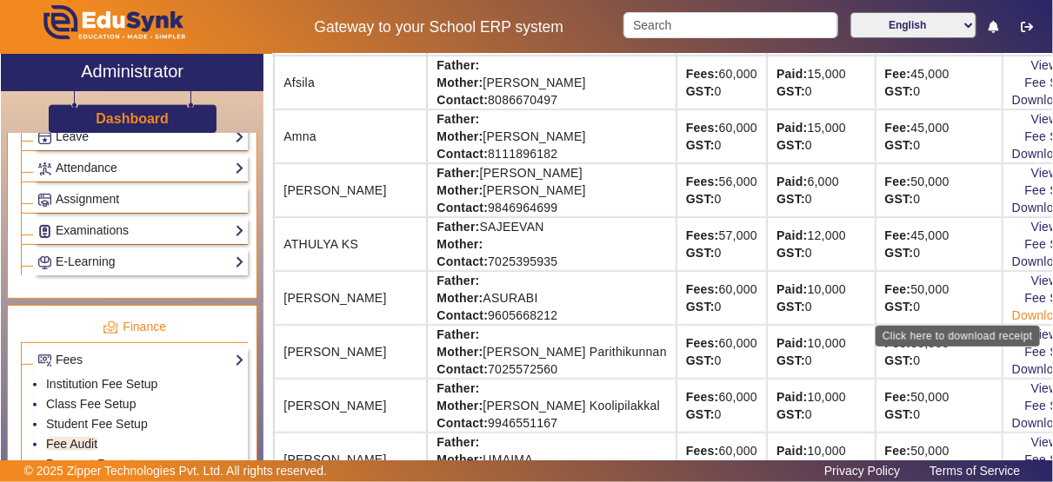
click at [1012, 310] on link "Download Receipt" at bounding box center [1063, 316] width 103 height 14
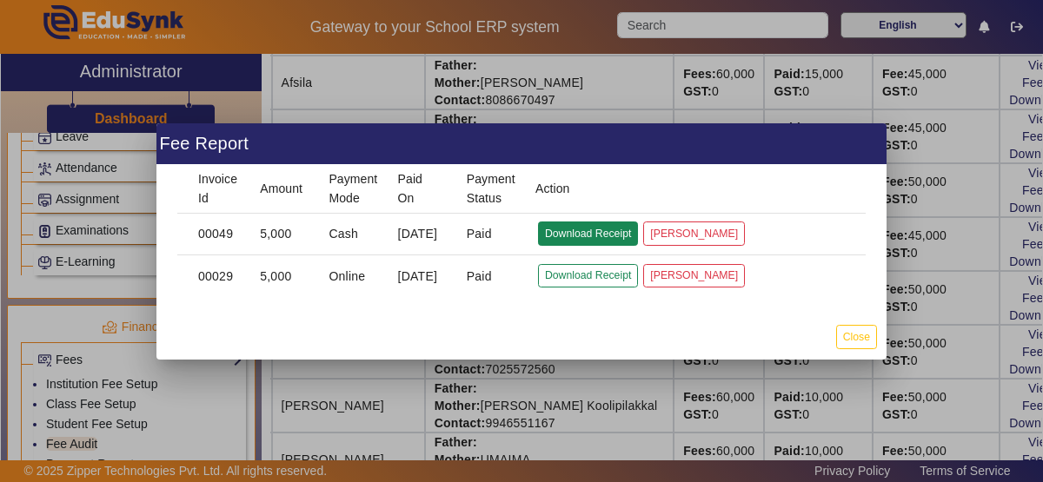
click at [583, 231] on button "Download Receipt" at bounding box center [588, 233] width 100 height 23
click at [874, 342] on button "Close" at bounding box center [856, 336] width 41 height 23
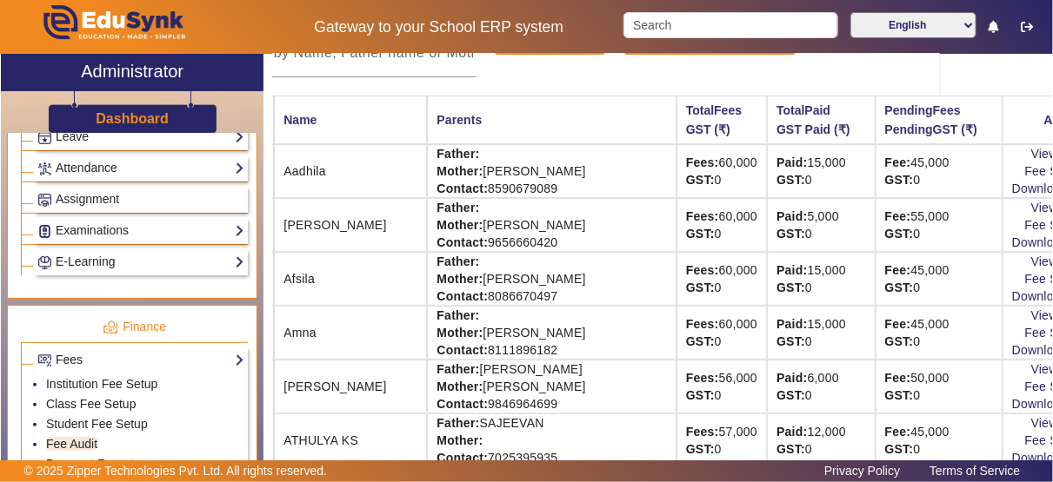
scroll to position [136, 112]
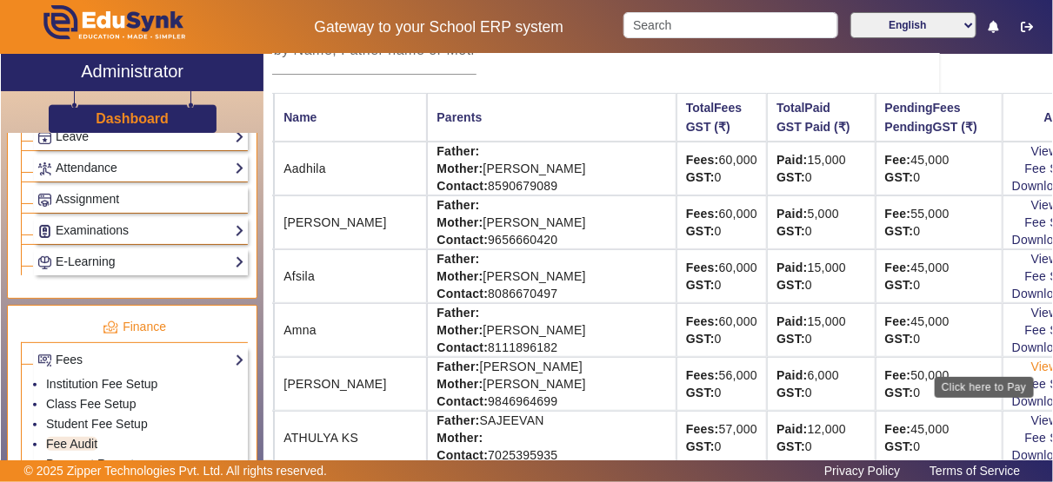
click at [1031, 360] on link "View & Pay" at bounding box center [1063, 367] width 64 height 14
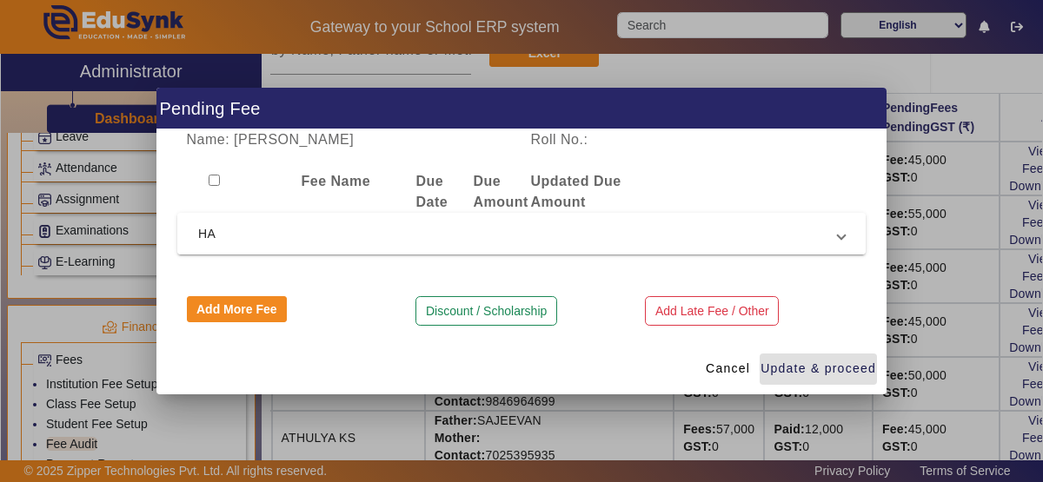
click at [840, 235] on span at bounding box center [841, 233] width 7 height 21
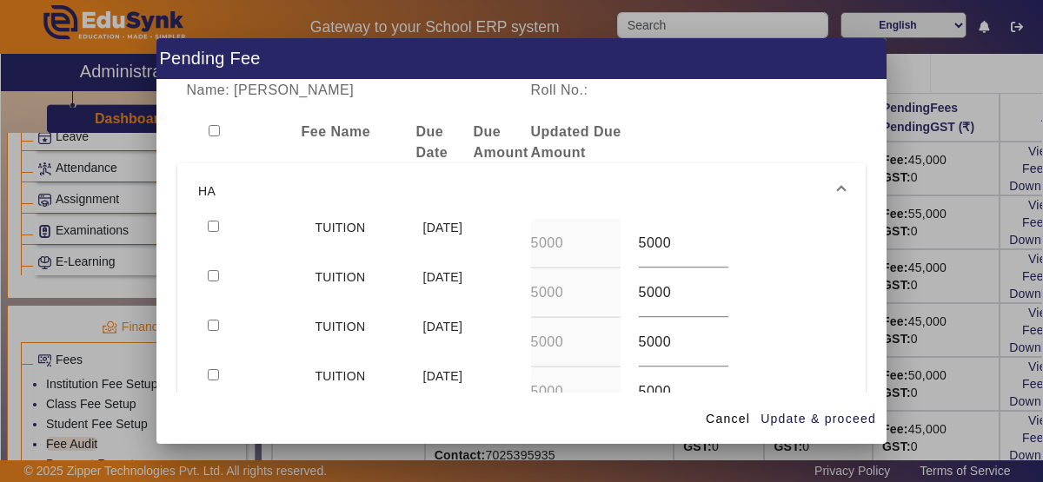
click at [208, 224] on input "checkbox" at bounding box center [213, 226] width 11 height 11
checkbox input "true"
click at [814, 422] on span "Update & proceed" at bounding box center [819, 419] width 116 height 18
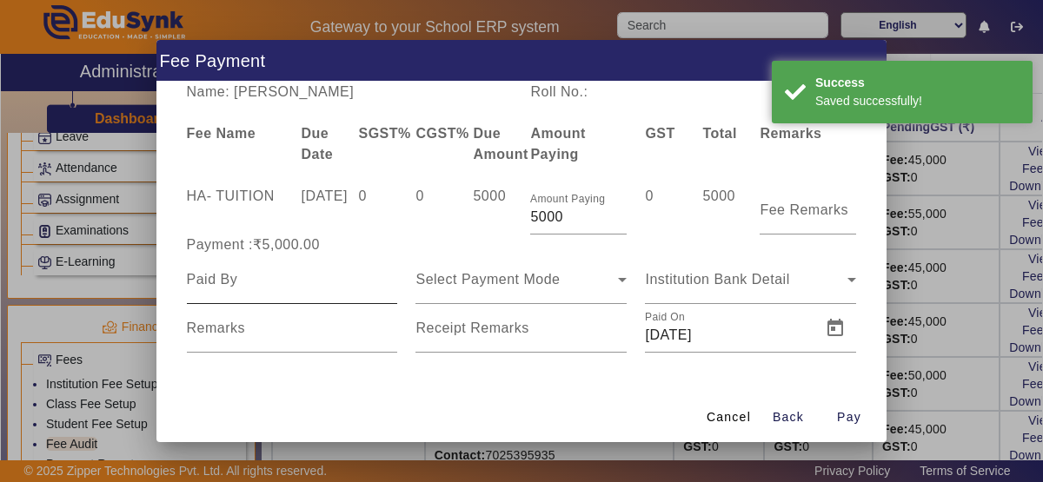
click at [326, 300] on div at bounding box center [292, 280] width 211 height 49
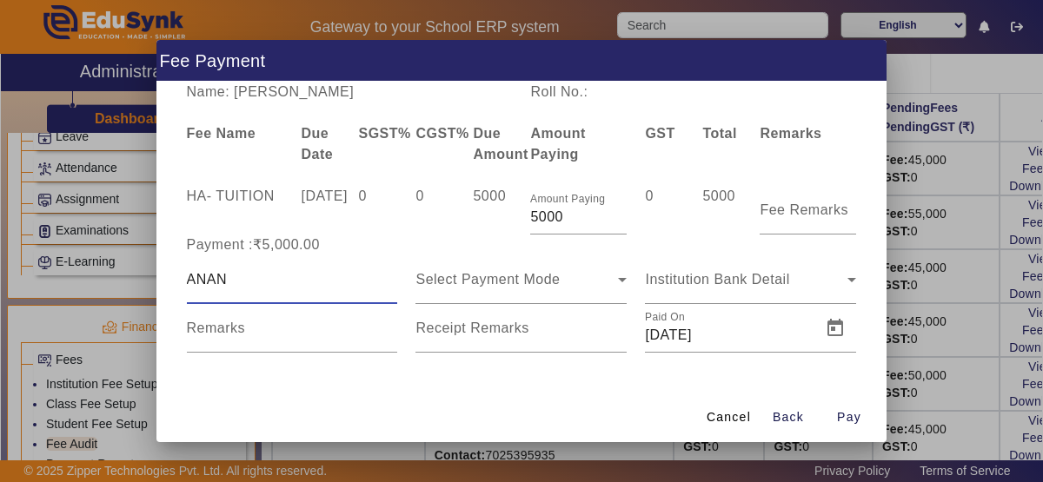
click at [256, 281] on input "ANAN" at bounding box center [292, 279] width 211 height 21
click at [364, 276] on input "ANANYA" at bounding box center [292, 279] width 211 height 21
type input "ANANYA"
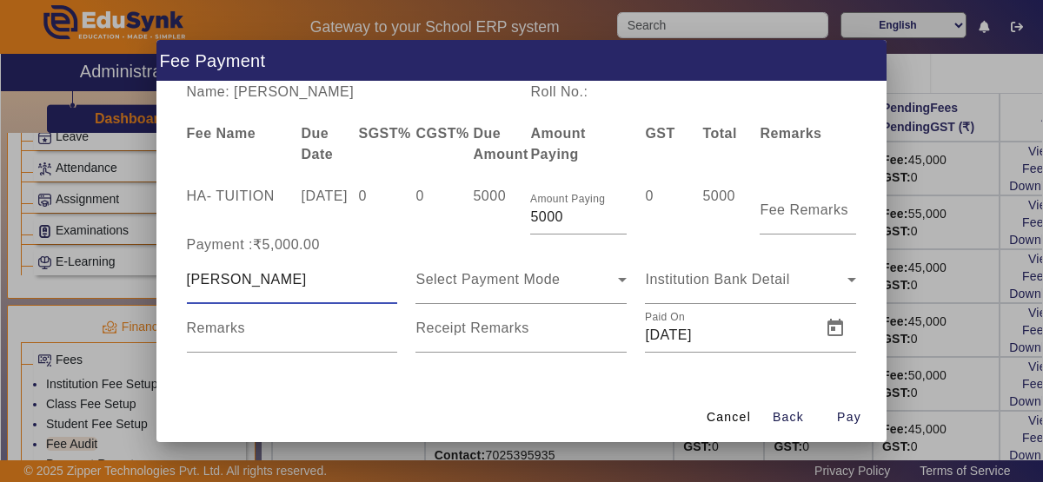
click at [396, 376] on div "Name: ANANYA SAJEEVAN Roll No.: Fee Name Due Date SGST% CGST% Due Amount Amount…" at bounding box center [521, 236] width 730 height 309
click at [626, 278] on icon at bounding box center [622, 280] width 9 height 4
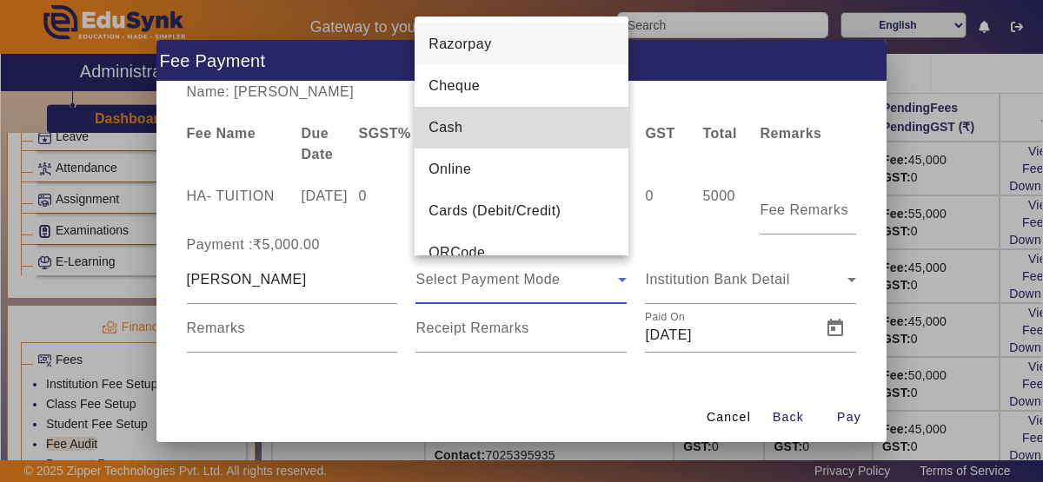
click at [526, 121] on mat-option "Cash" at bounding box center [522, 128] width 214 height 42
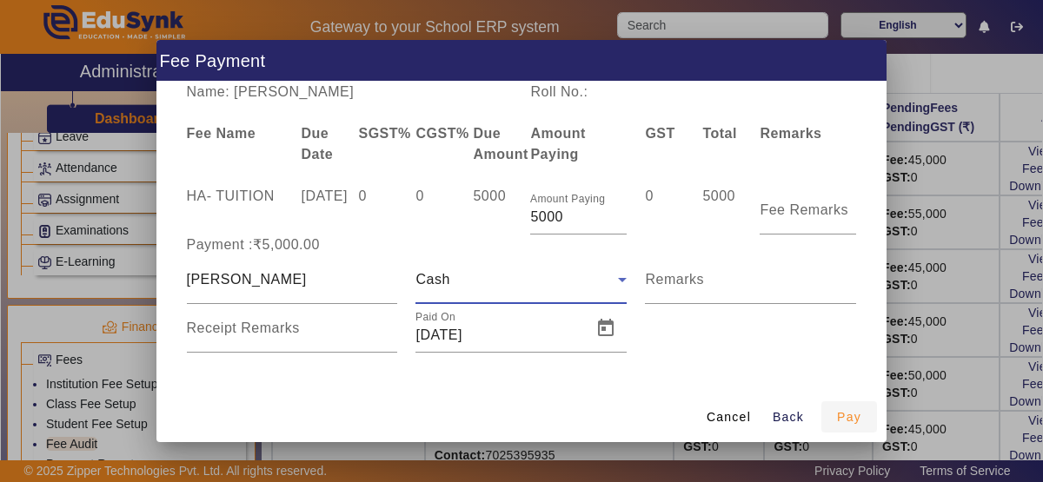
click at [866, 417] on span "button" at bounding box center [849, 417] width 56 height 42
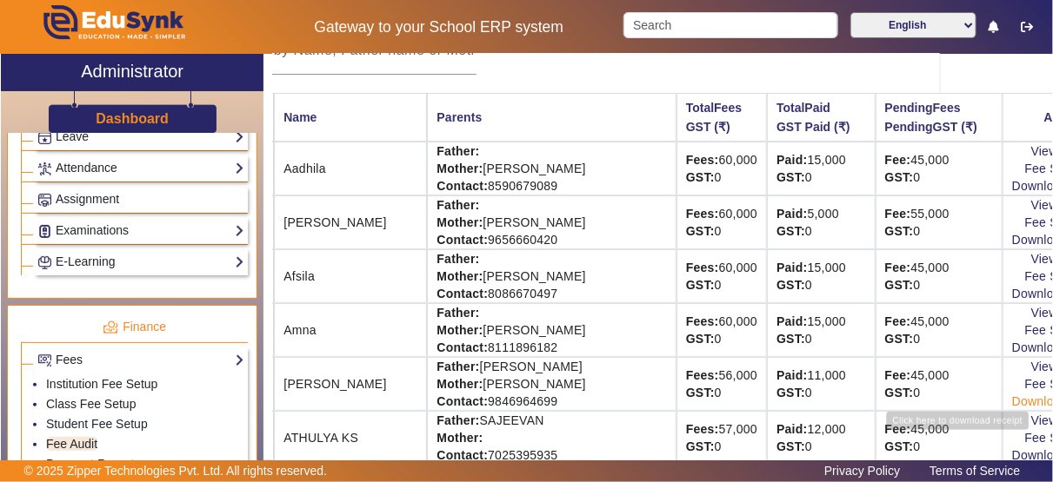
click at [1012, 395] on link "Download Receipt" at bounding box center [1063, 402] width 103 height 14
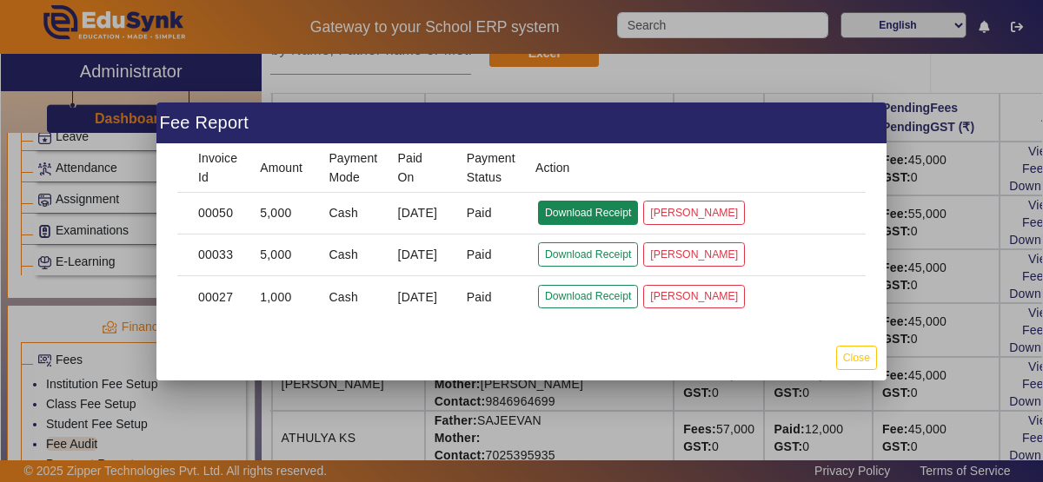
click at [592, 217] on button "Download Receipt" at bounding box center [588, 212] width 100 height 23
click at [864, 357] on button "Close" at bounding box center [856, 357] width 41 height 23
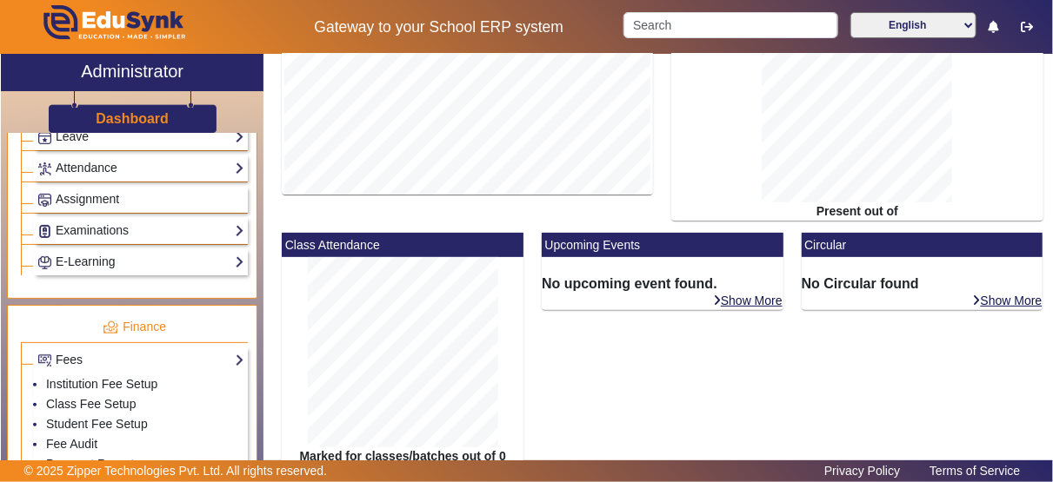
scroll to position [136, 0]
